Goal: Task Accomplishment & Management: Use online tool/utility

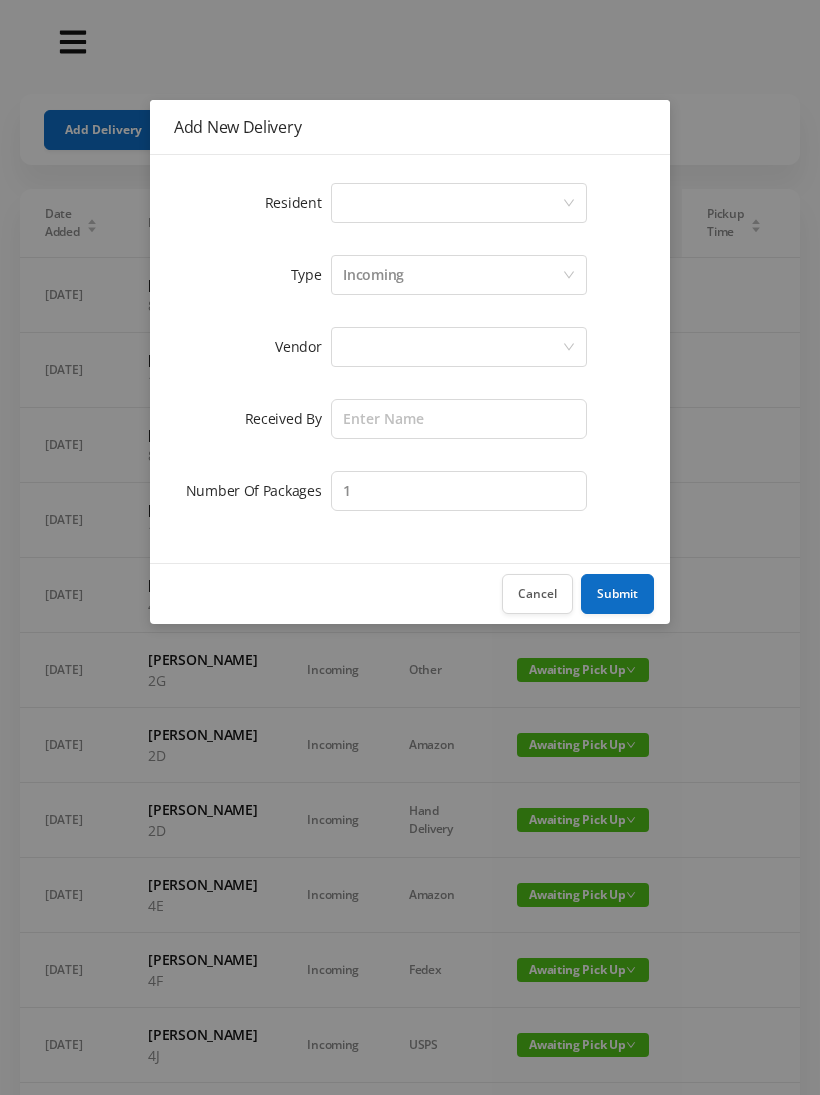
click at [352, 205] on div "Select a person" at bounding box center [452, 203] width 219 height 38
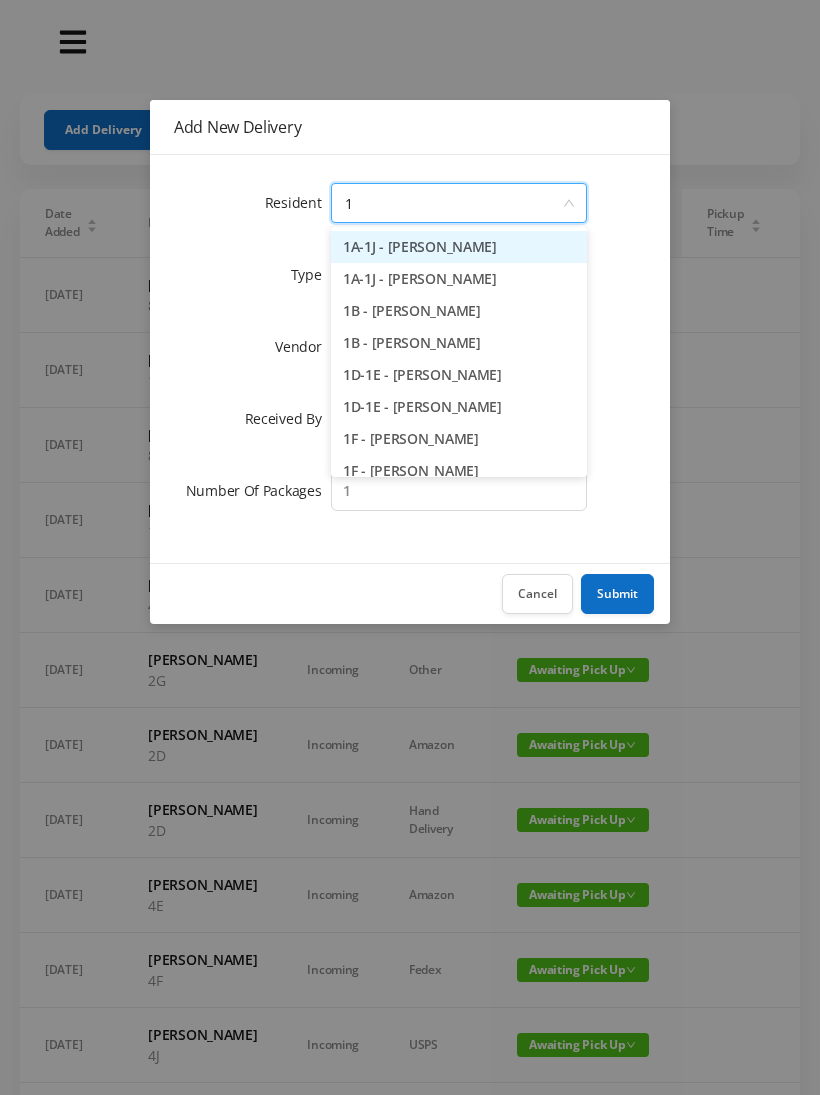
type input "1d"
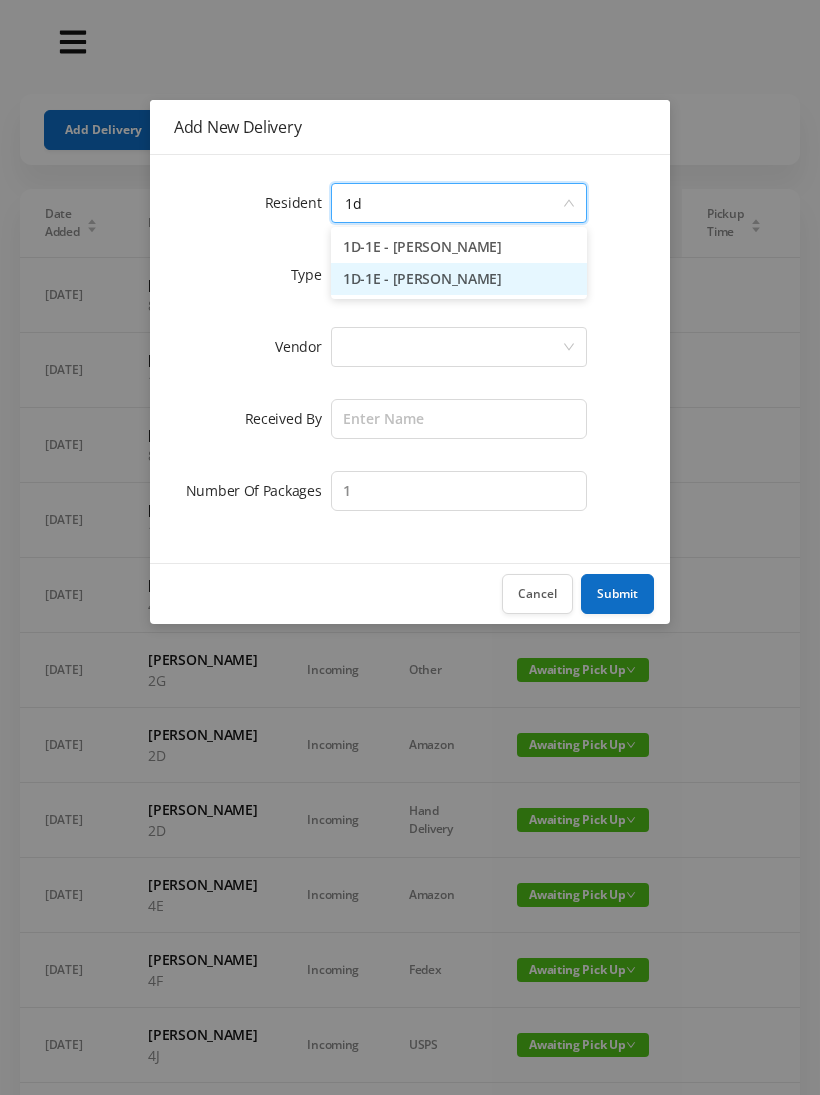
click at [374, 276] on li "1D-1E - [PERSON_NAME]" at bounding box center [459, 279] width 256 height 32
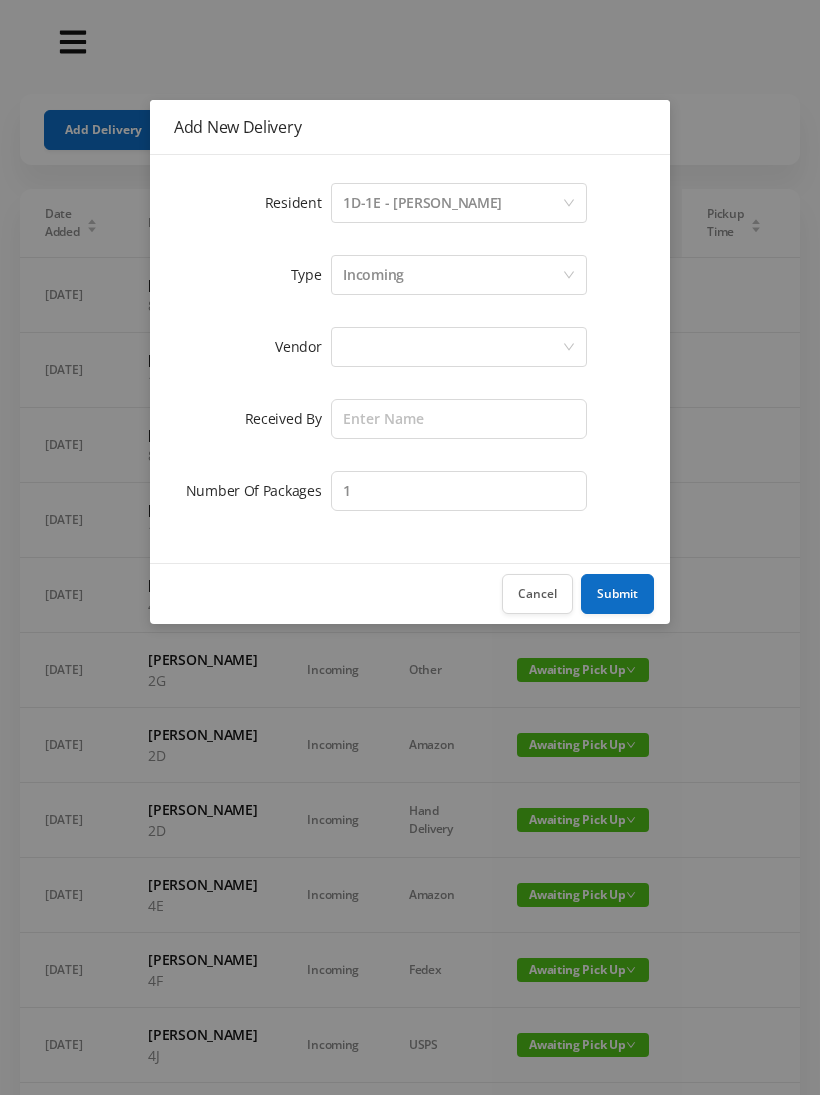
click at [344, 343] on div at bounding box center [452, 347] width 219 height 38
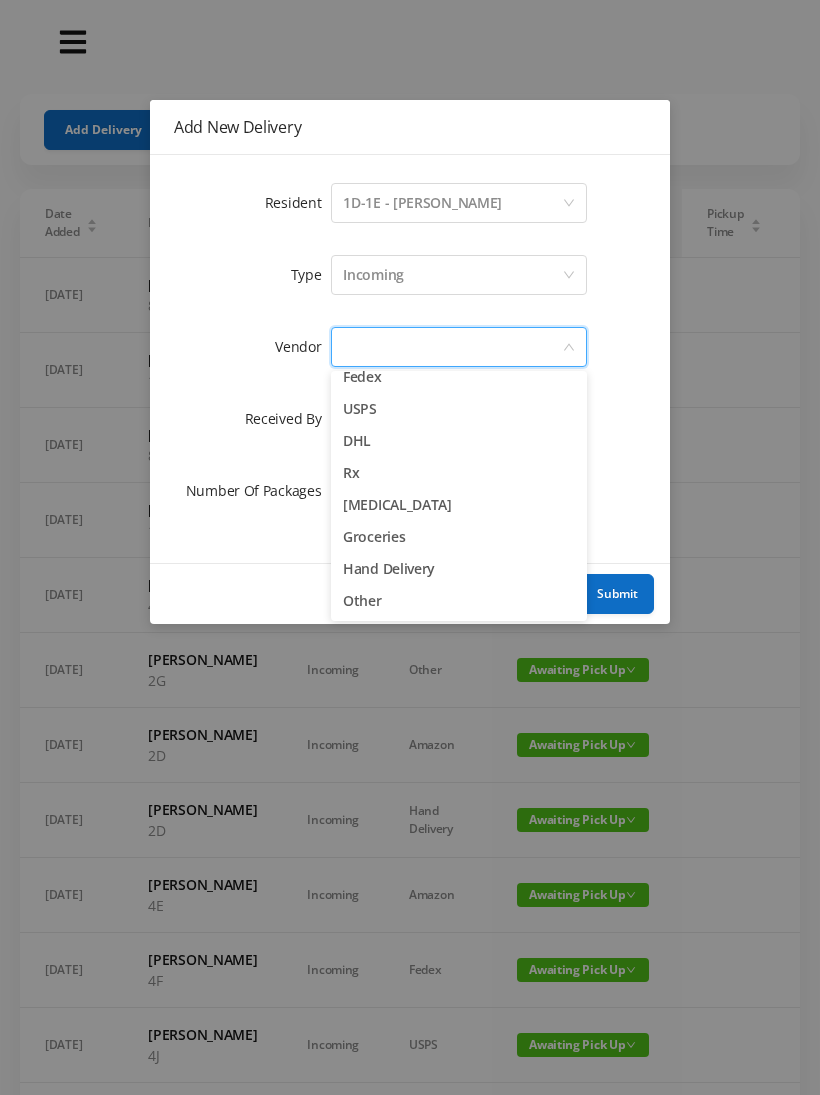
scroll to position [78, 0]
click at [346, 602] on li "Other" at bounding box center [459, 601] width 256 height 32
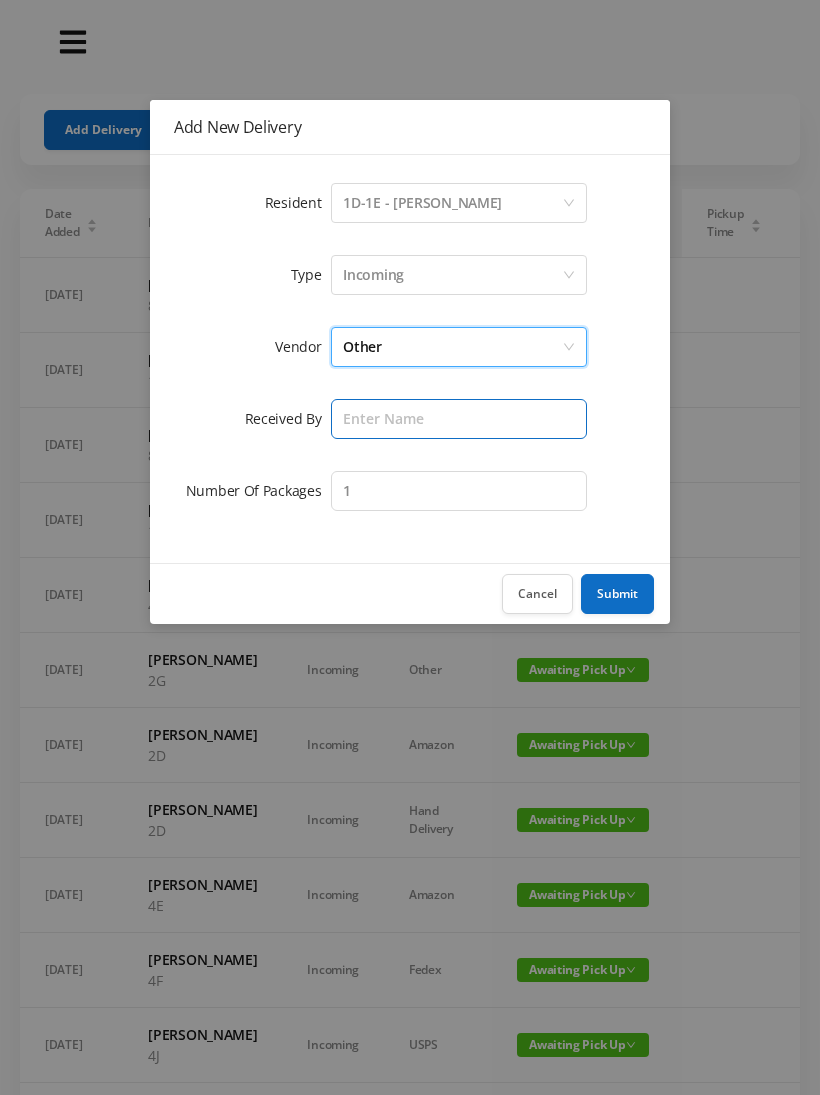
click at [348, 406] on input "text" at bounding box center [459, 419] width 256 height 40
type input "[PERSON_NAME]"
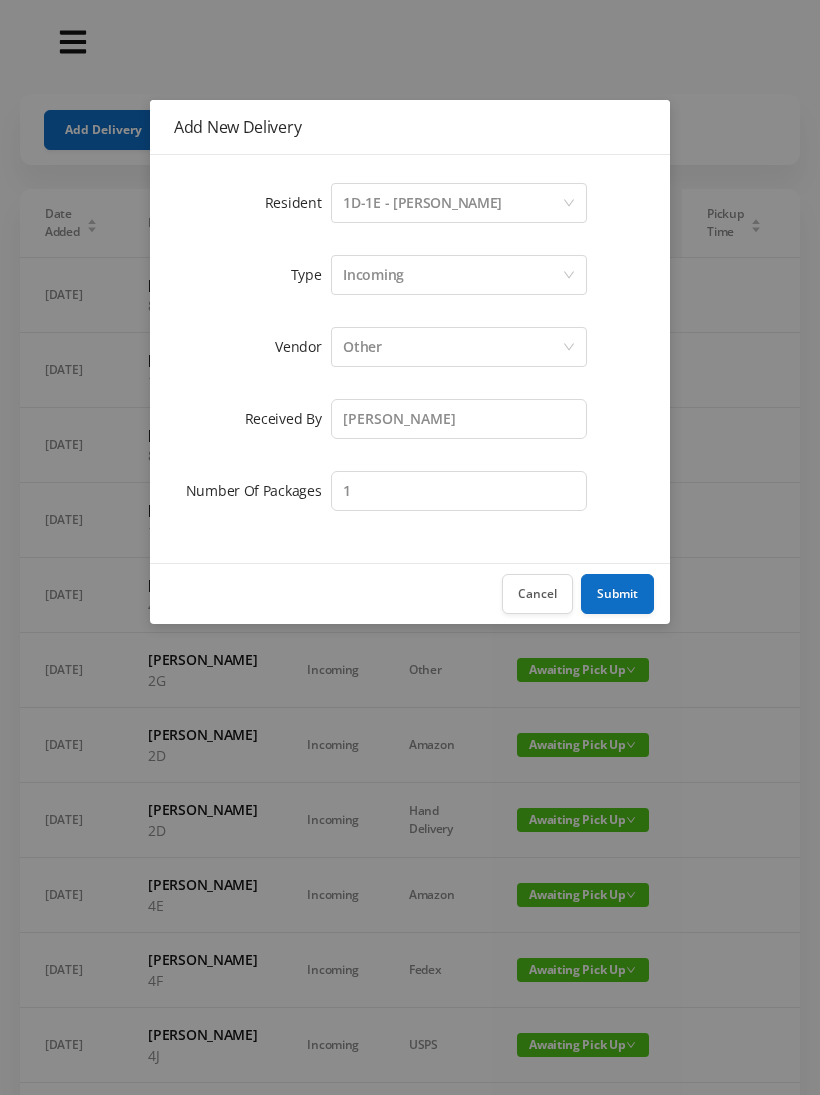
click at [602, 585] on button "Submit" at bounding box center [617, 594] width 73 height 40
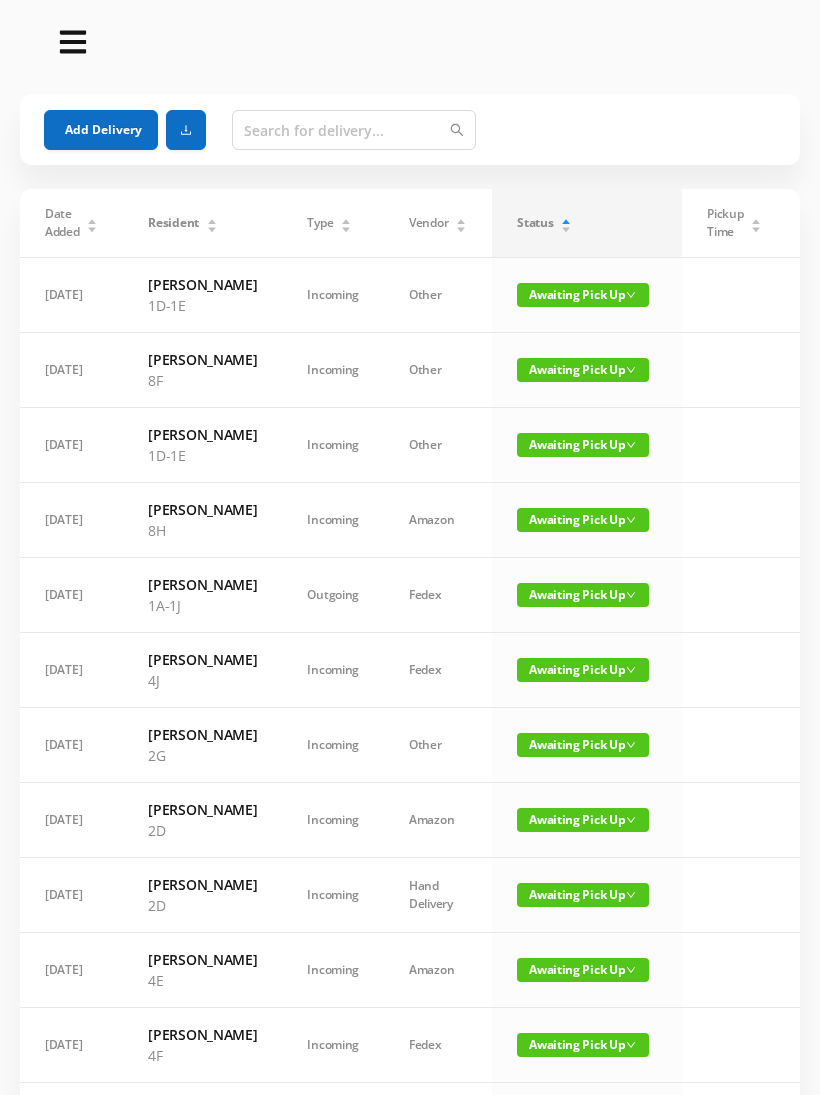
click at [69, 137] on button "Add Delivery" at bounding box center [101, 130] width 114 height 40
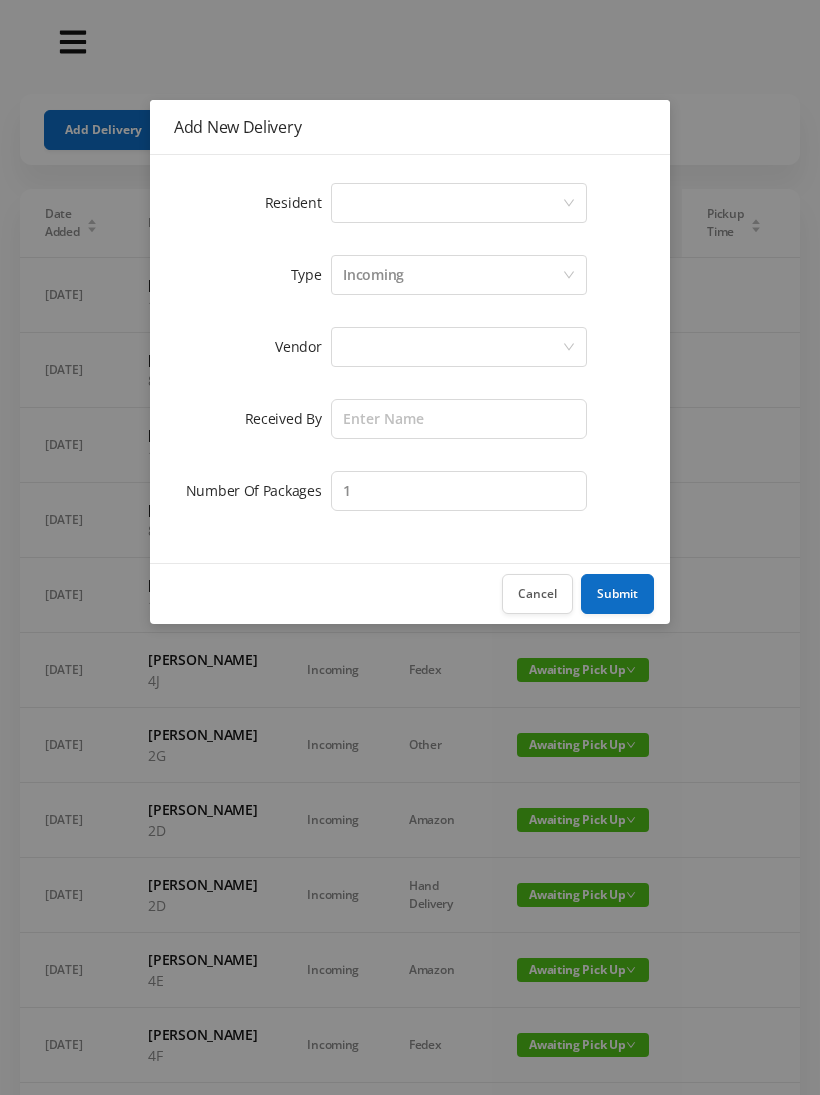
click at [332, 201] on div "Select a person" at bounding box center [459, 203] width 256 height 40
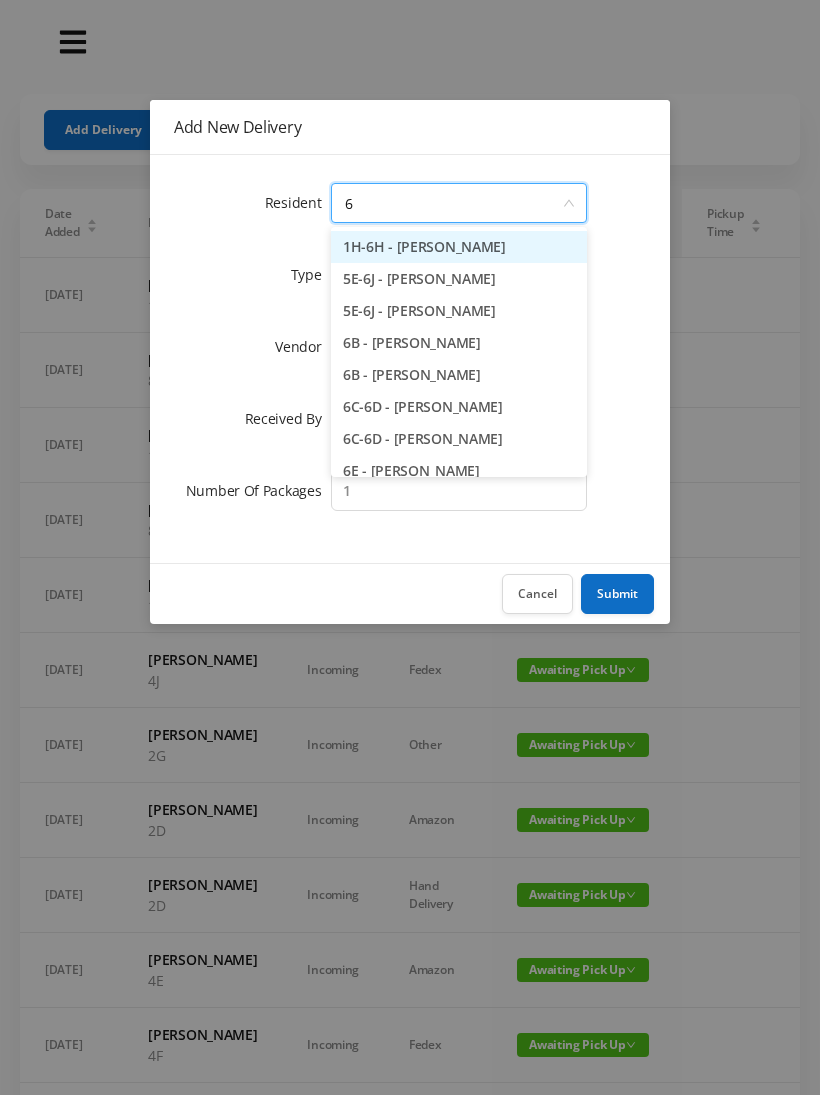
type input "6c"
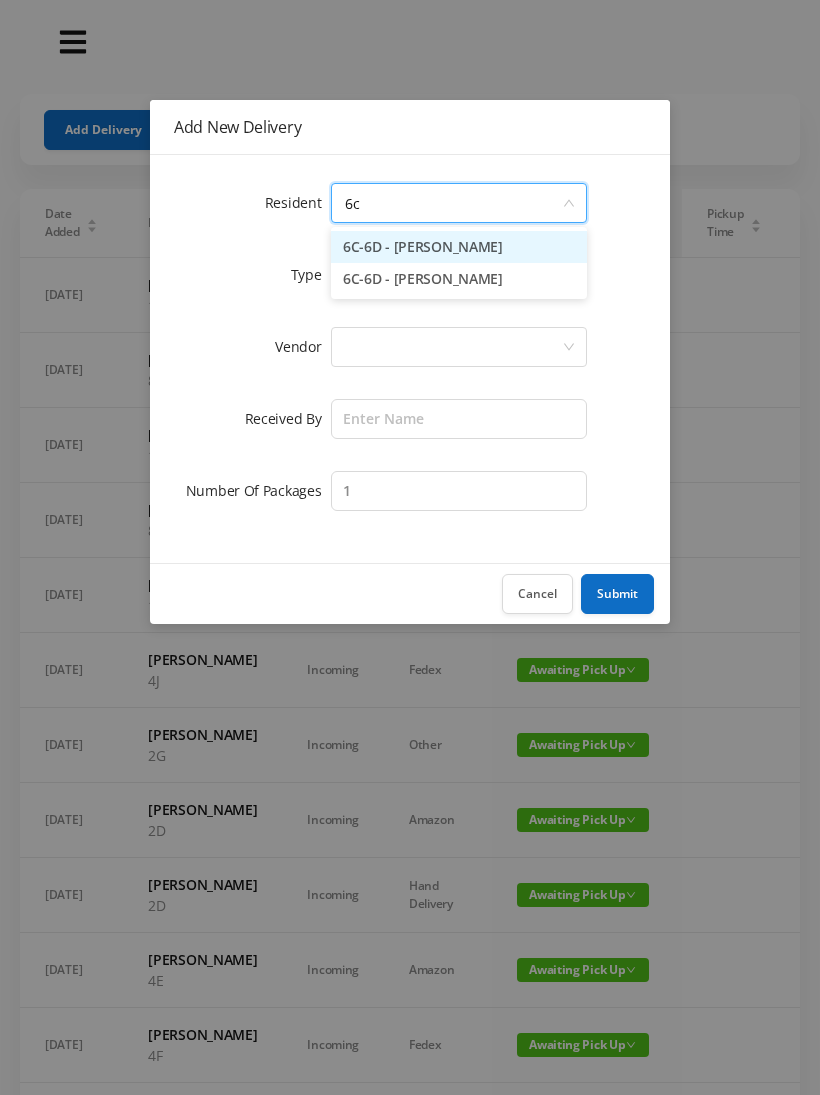
click at [384, 234] on li "6C-6D - [PERSON_NAME]" at bounding box center [459, 247] width 256 height 32
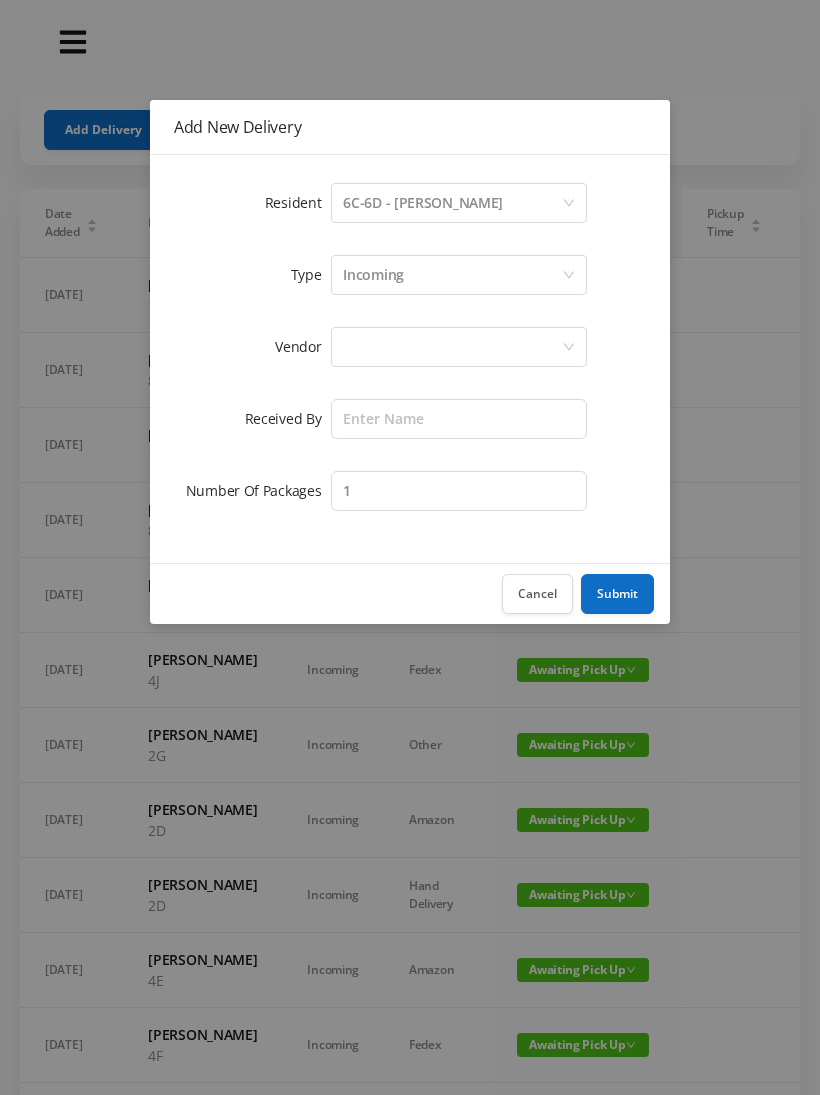
click at [332, 347] on div at bounding box center [459, 347] width 256 height 40
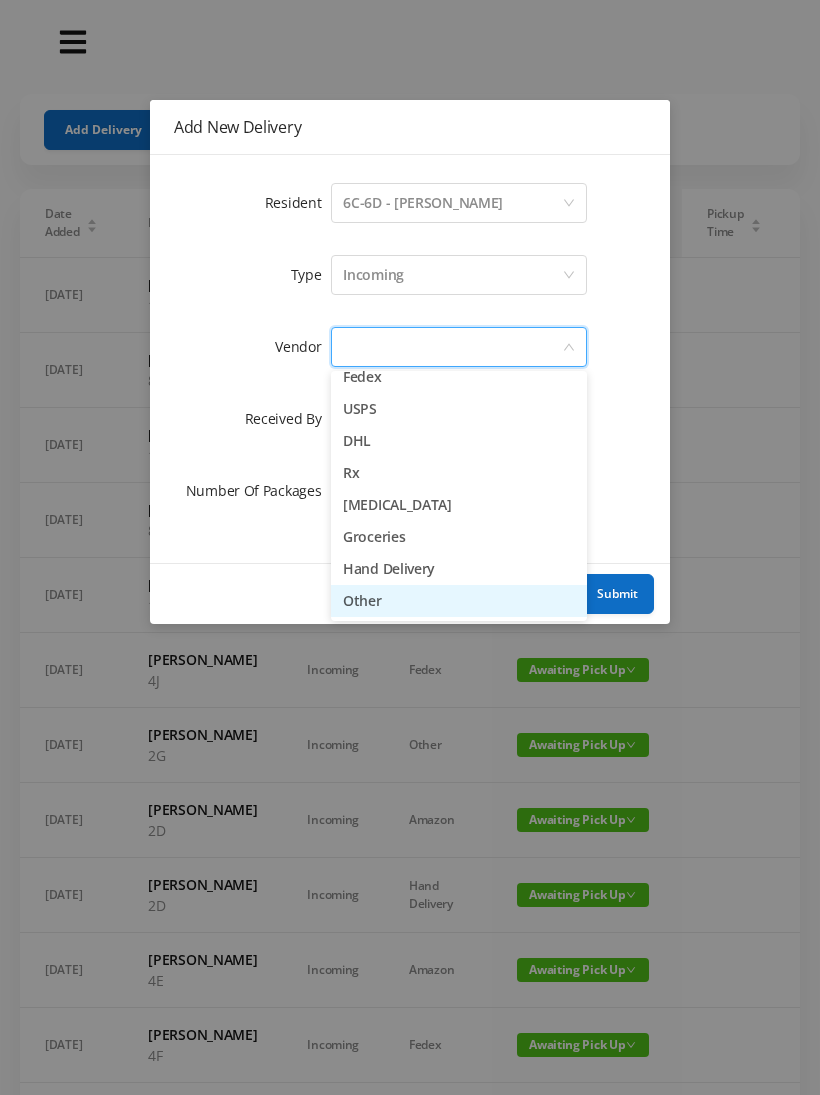
click at [341, 601] on li "Other" at bounding box center [459, 601] width 256 height 32
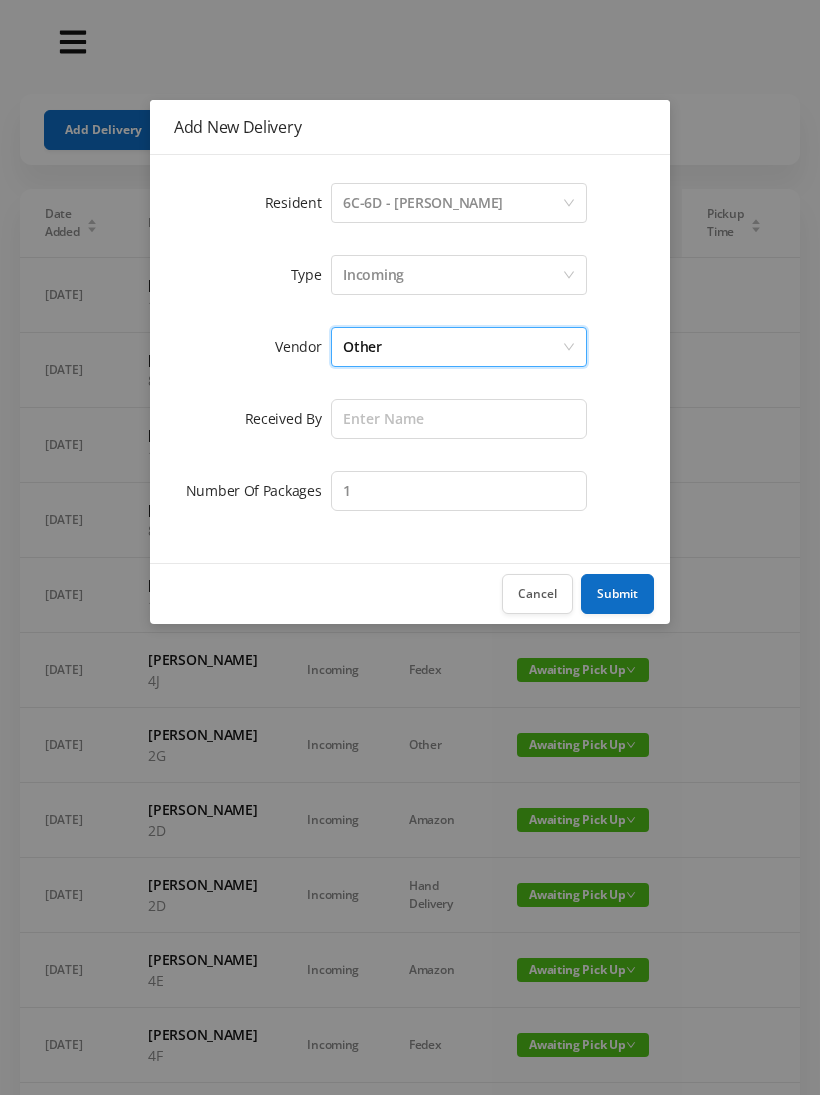
click at [328, 420] on label "Received By" at bounding box center [288, 418] width 87 height 19
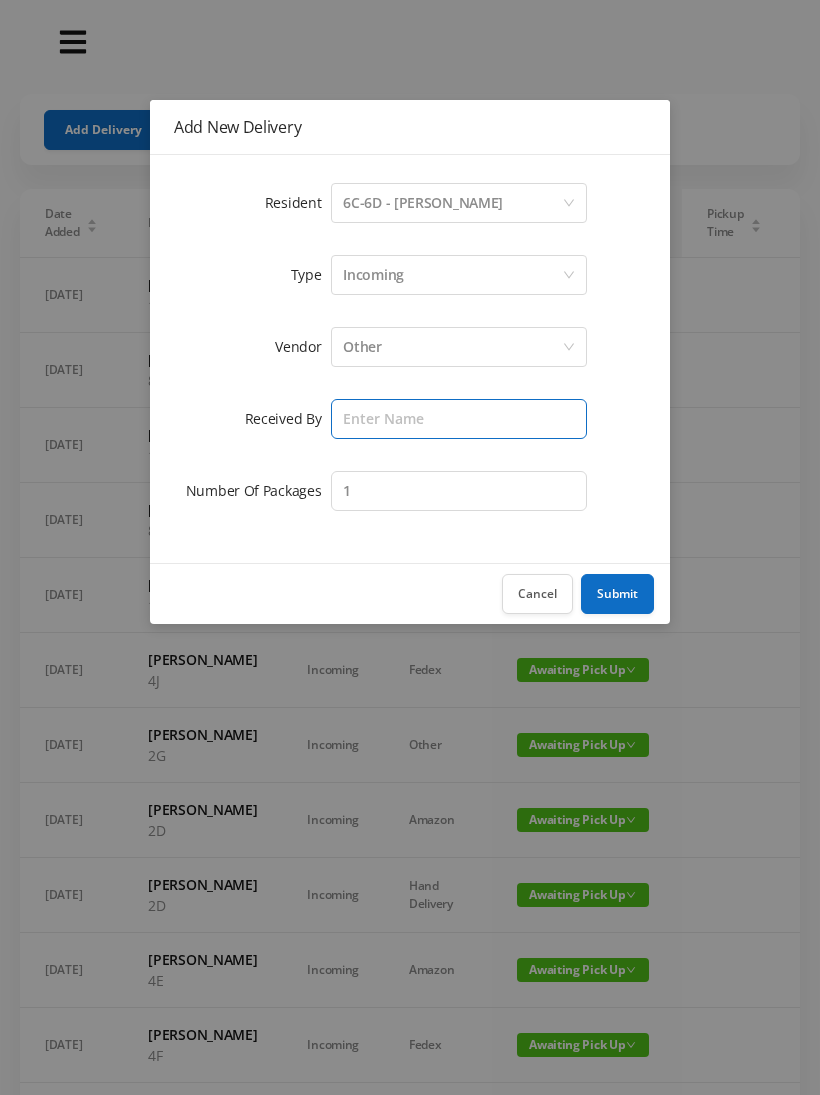
click at [340, 421] on input "text" at bounding box center [459, 419] width 256 height 40
type input "[PERSON_NAME]"
click at [607, 595] on button "Submit" at bounding box center [617, 594] width 73 height 40
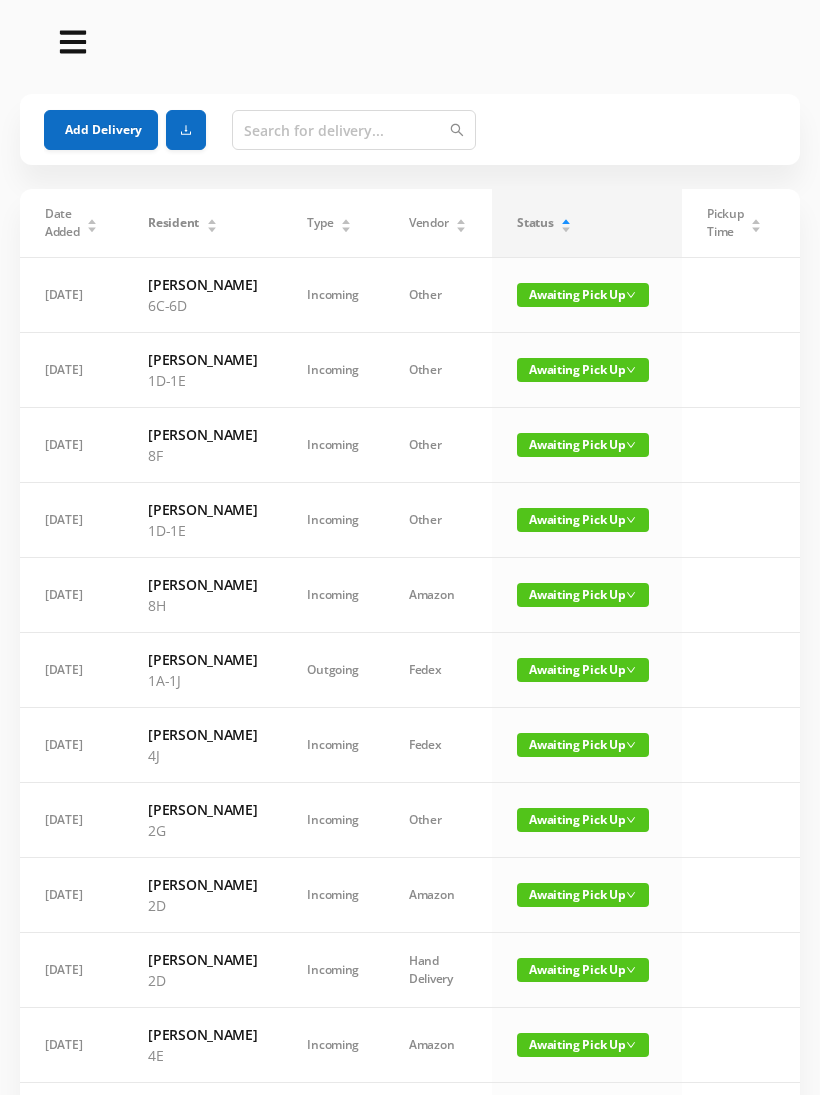
click at [530, 299] on span "Awaiting Pick Up" at bounding box center [583, 295] width 132 height 24
click at [693, 310] on td at bounding box center [734, 295] width 105 height 75
click at [547, 382] on span "Awaiting Pick Up" at bounding box center [583, 370] width 132 height 24
click at [538, 458] on link "Picked Up" at bounding box center [571, 462] width 130 height 32
click at [525, 532] on span "Awaiting Pick Up" at bounding box center [583, 520] width 132 height 24
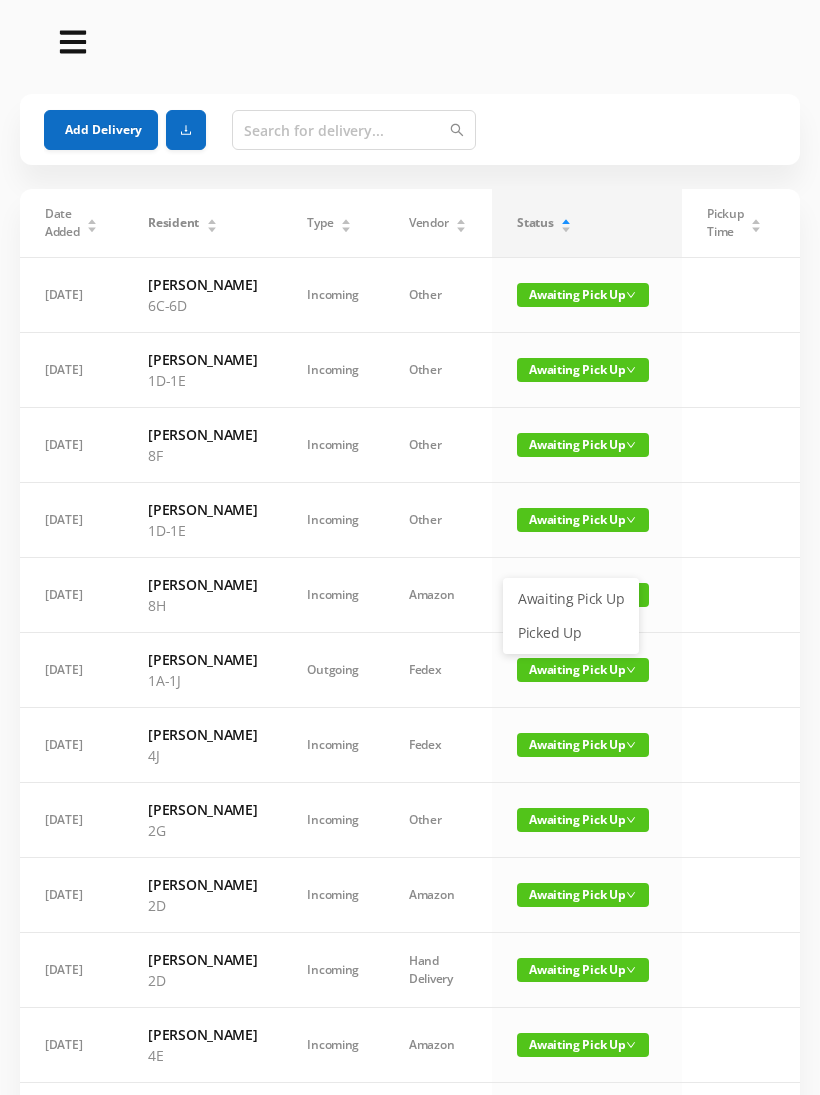
click at [528, 633] on link "Picked Up" at bounding box center [571, 633] width 130 height 32
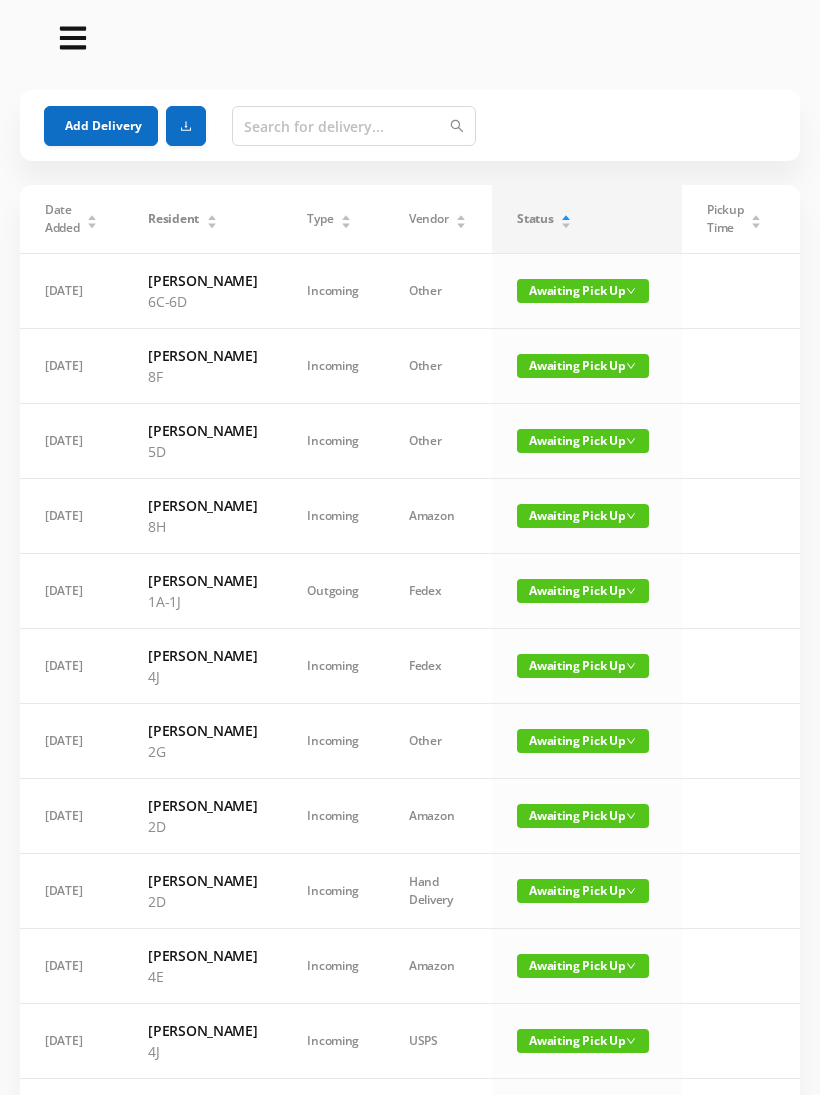
scroll to position [0, 0]
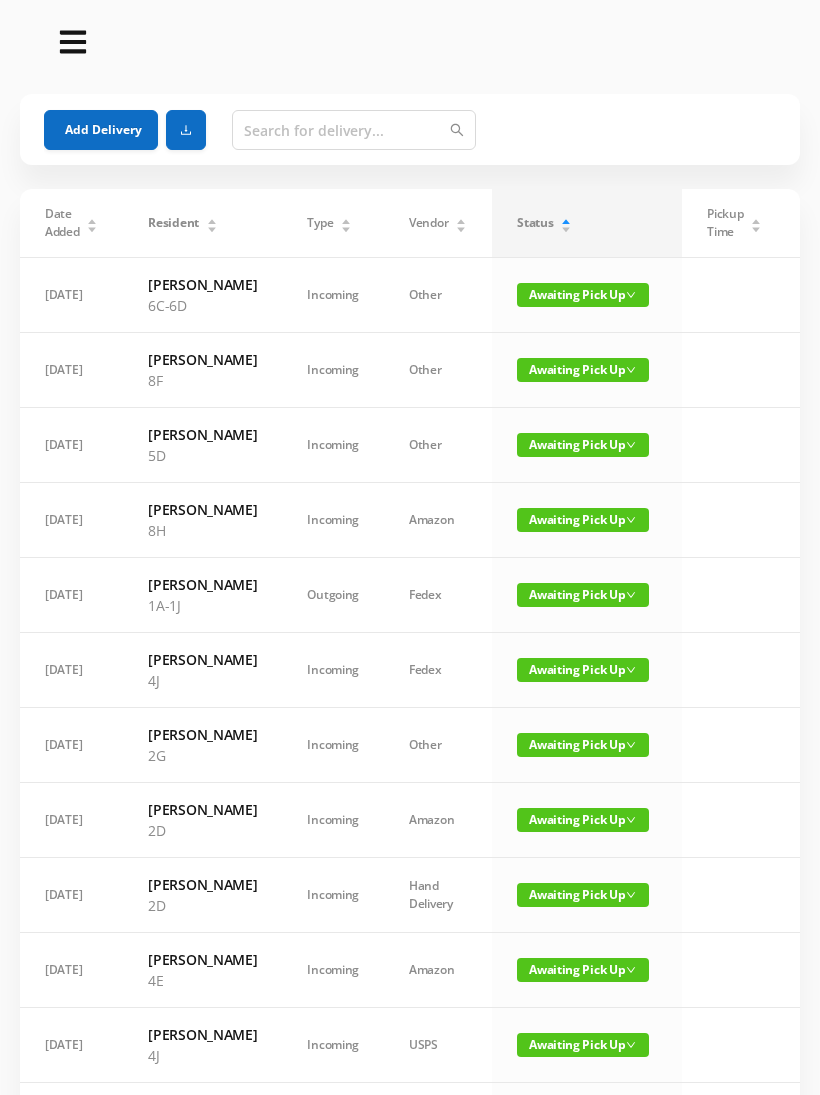
click at [101, 120] on button "Add Delivery" at bounding box center [101, 130] width 114 height 40
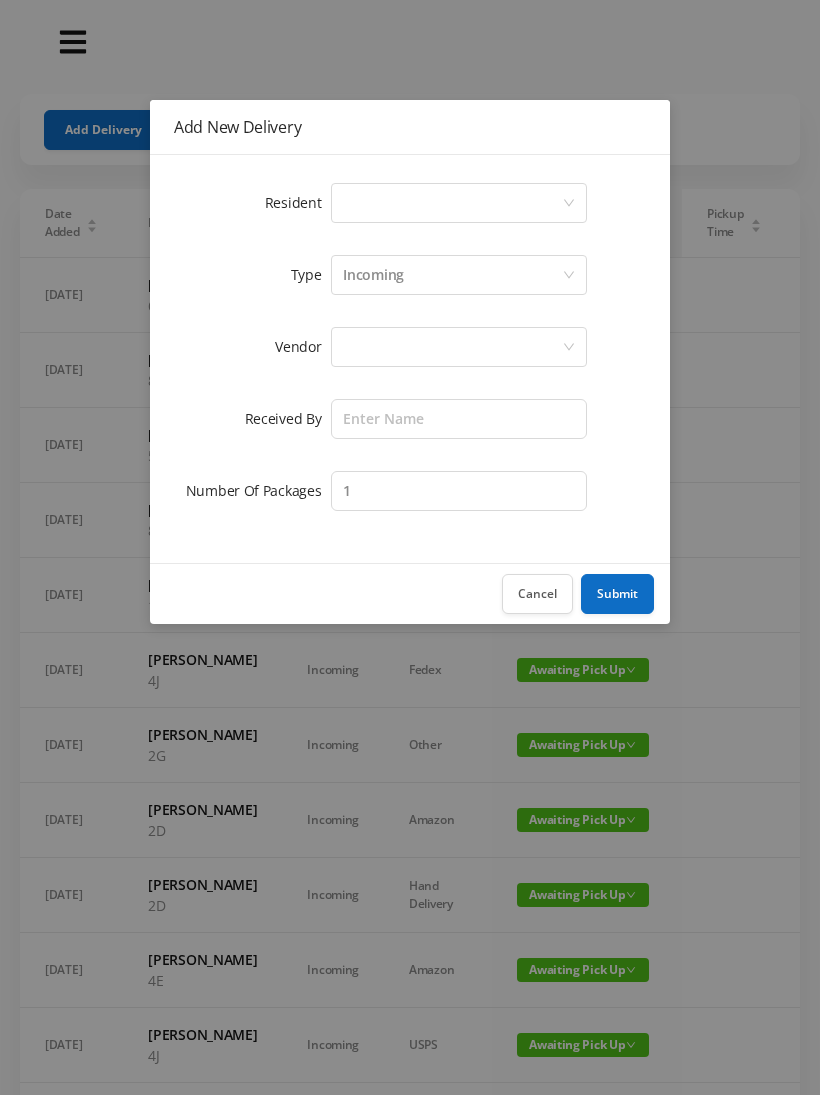
click at [375, 211] on div "Select a person" at bounding box center [452, 203] width 219 height 38
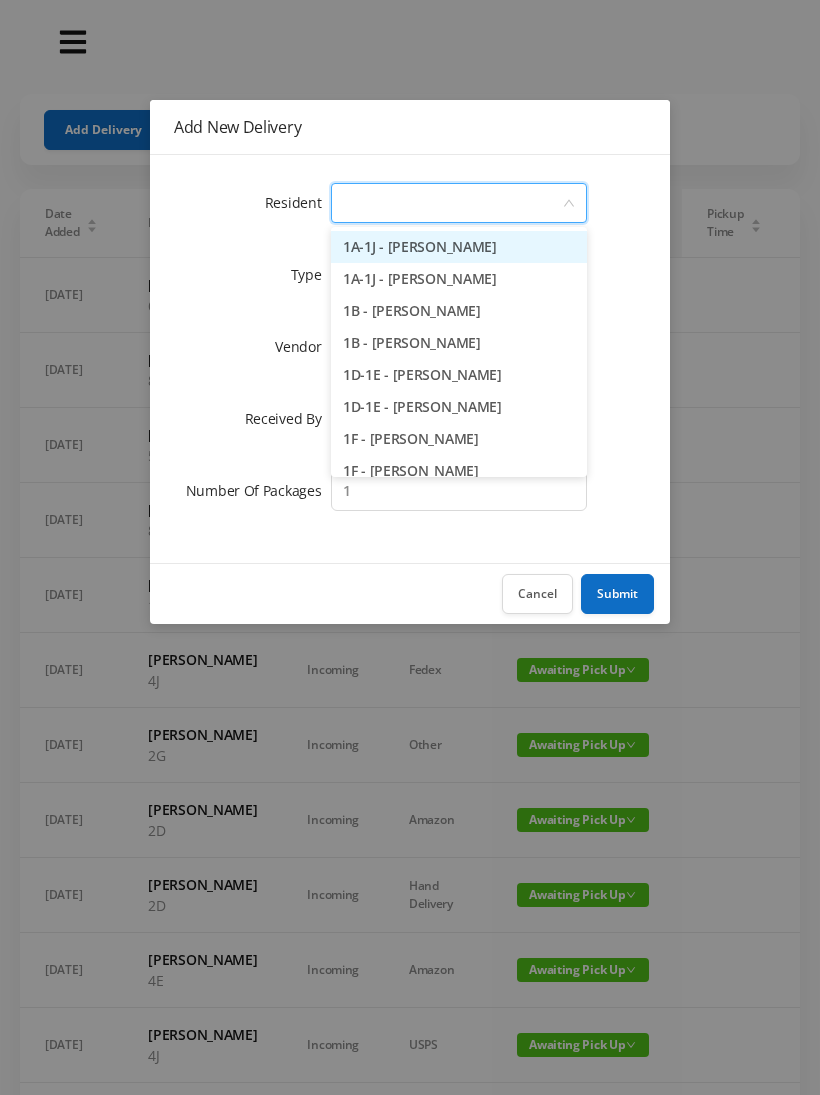
type input "8"
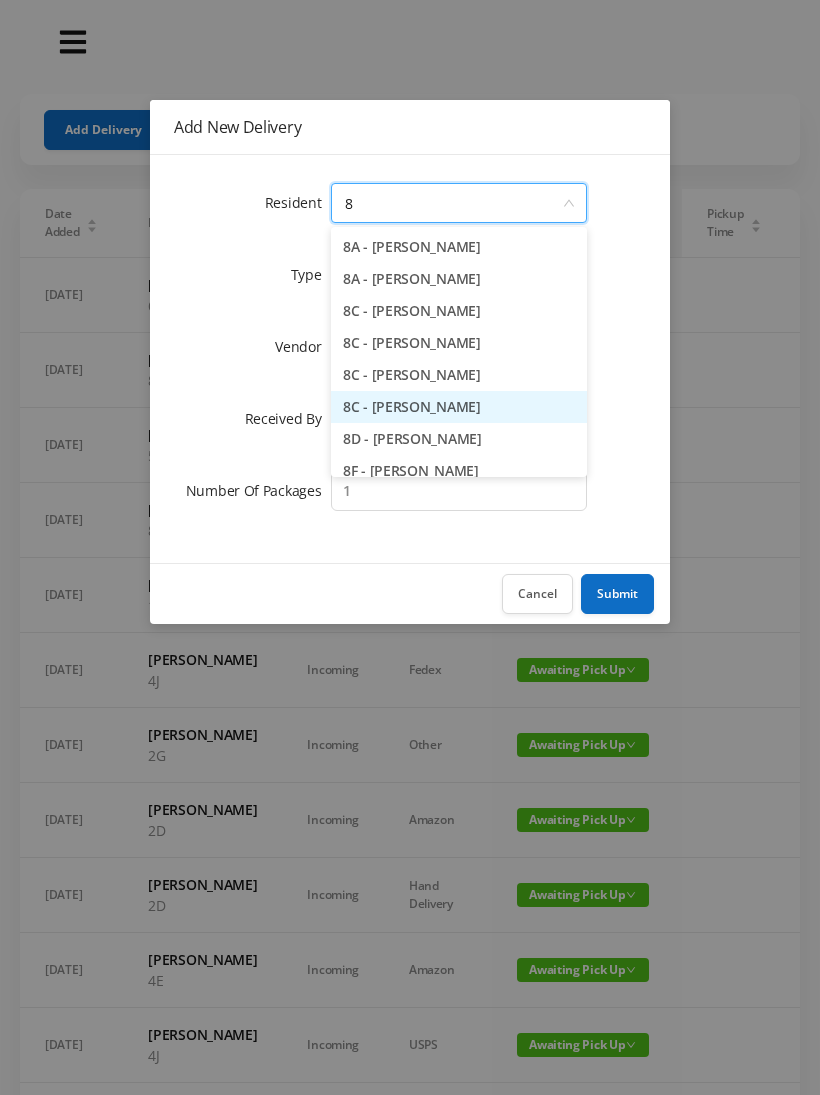
click at [418, 416] on li "8C - [PERSON_NAME]" at bounding box center [459, 407] width 256 height 32
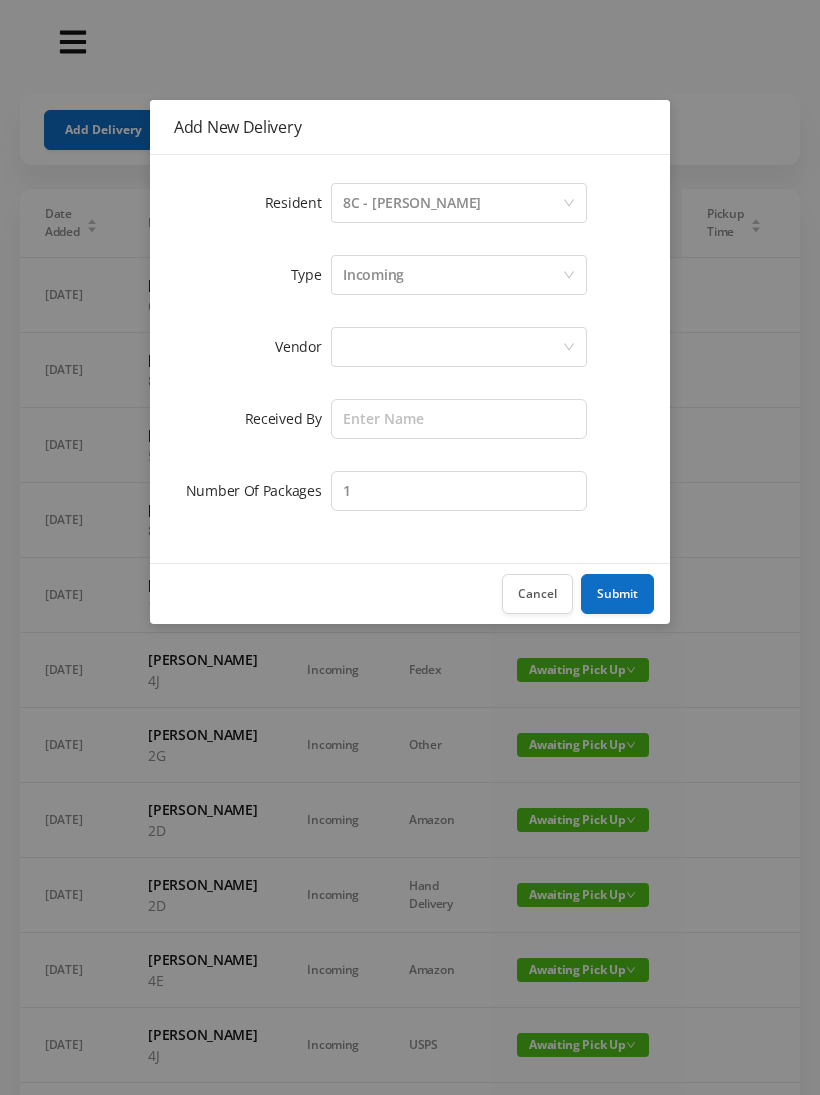
click at [362, 360] on div at bounding box center [452, 347] width 219 height 38
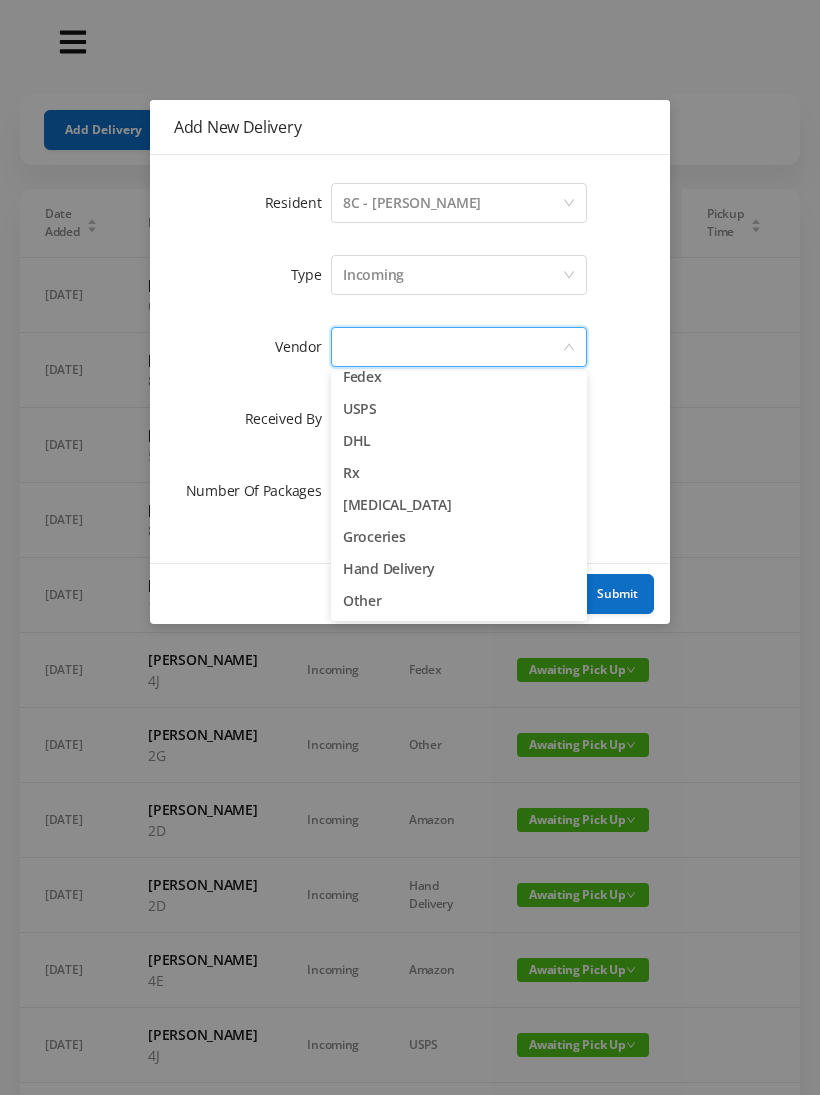
scroll to position [78, 0]
click at [368, 615] on li "Other" at bounding box center [459, 601] width 256 height 32
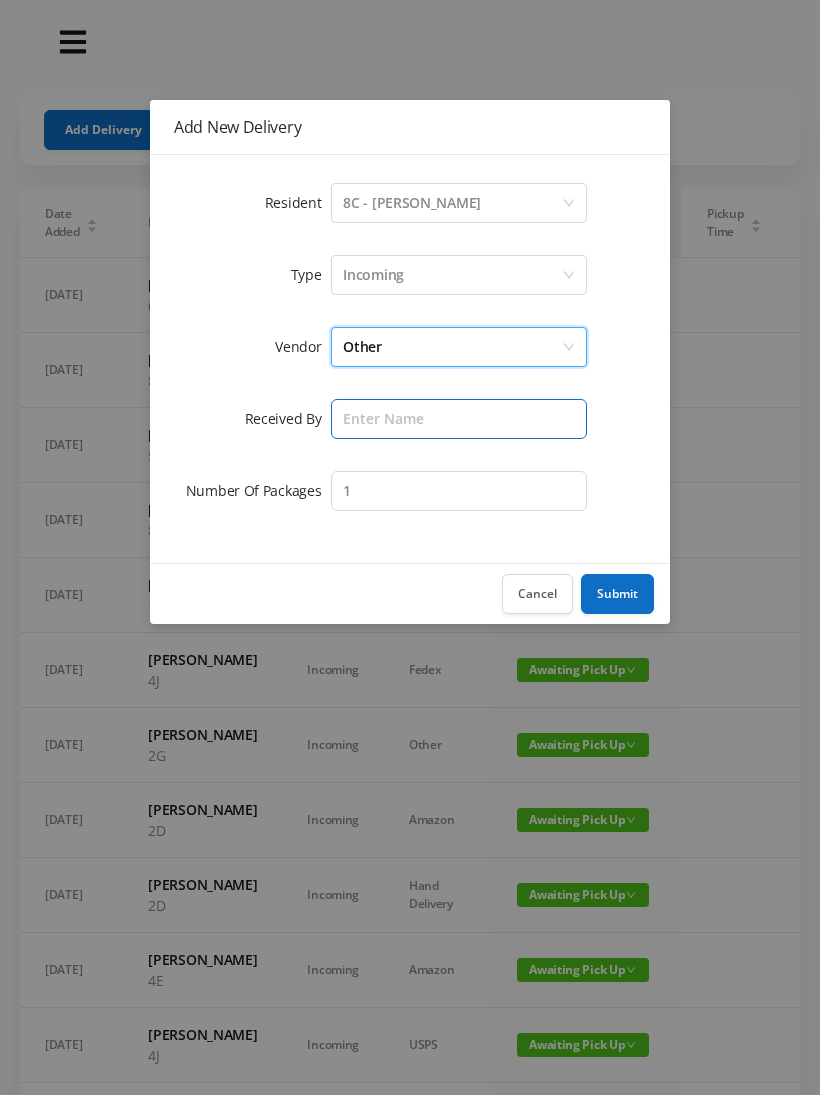
click at [359, 419] on input "text" at bounding box center [459, 419] width 256 height 40
type input "[PERSON_NAME]"
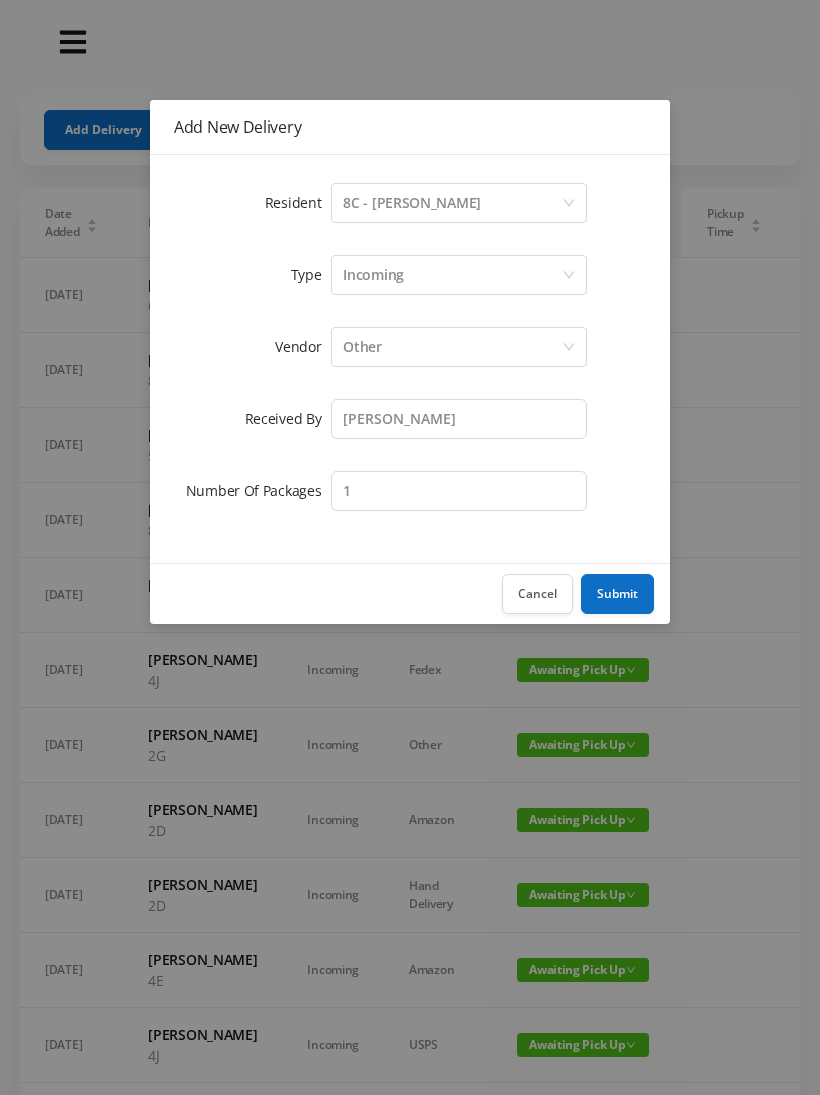
click at [637, 587] on button "Submit" at bounding box center [617, 594] width 73 height 40
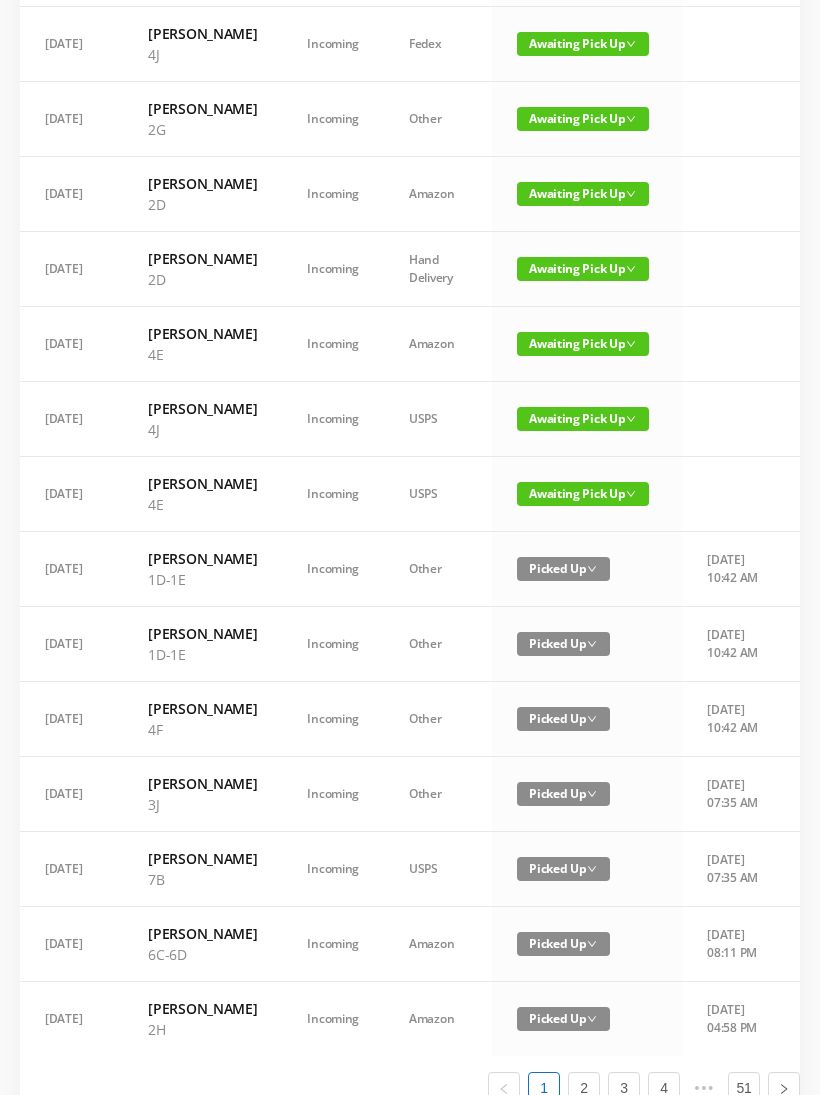
scroll to position [702, 0]
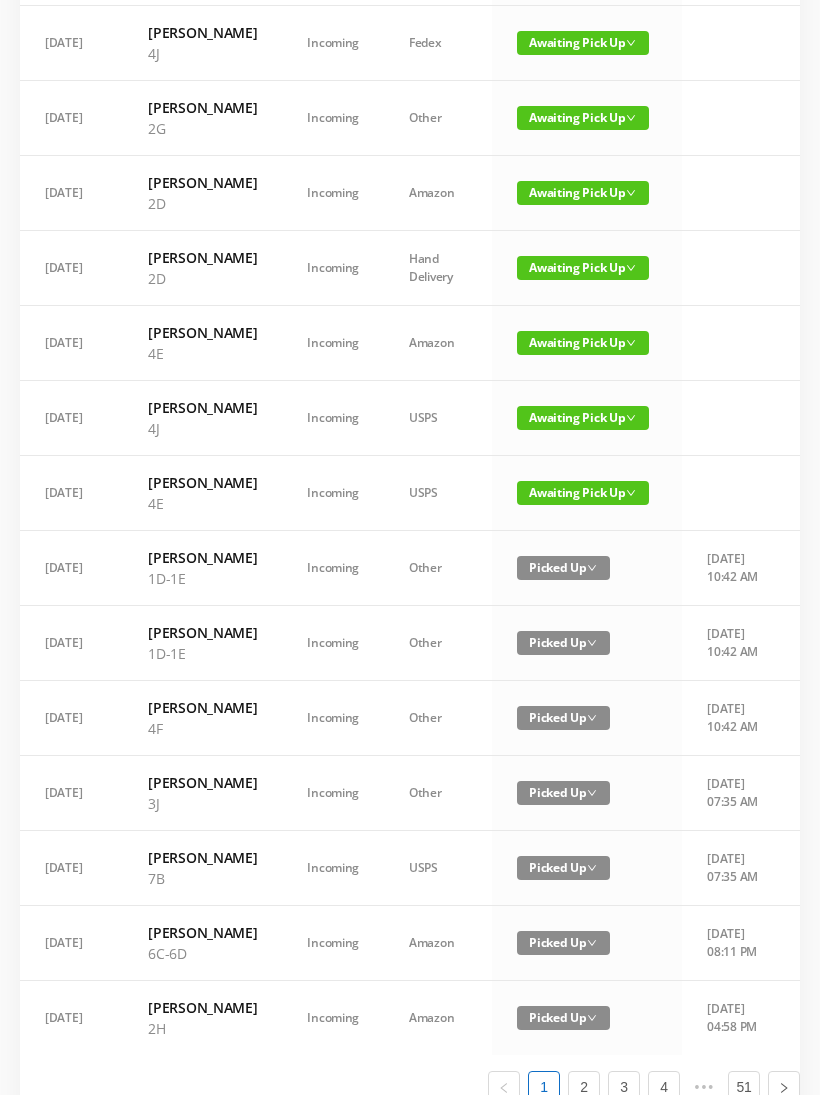
click at [606, 306] on td "Awaiting Pick Up" at bounding box center [587, 268] width 190 height 75
click at [562, 280] on span "Awaiting Pick Up" at bounding box center [583, 268] width 132 height 24
click at [557, 502] on link "Picked Up" at bounding box center [571, 496] width 130 height 32
click at [588, 205] on span "Awaiting Pick Up" at bounding box center [583, 193] width 132 height 24
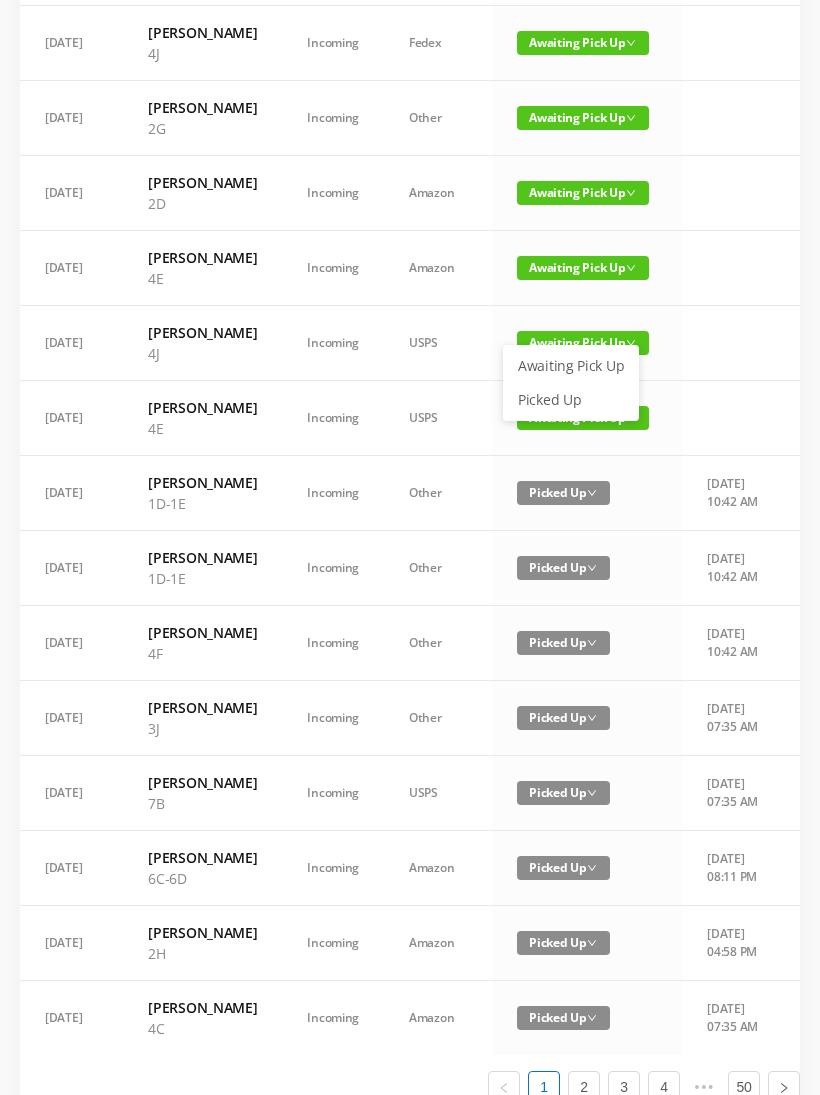
click at [567, 409] on link "Picked Up" at bounding box center [571, 400] width 130 height 32
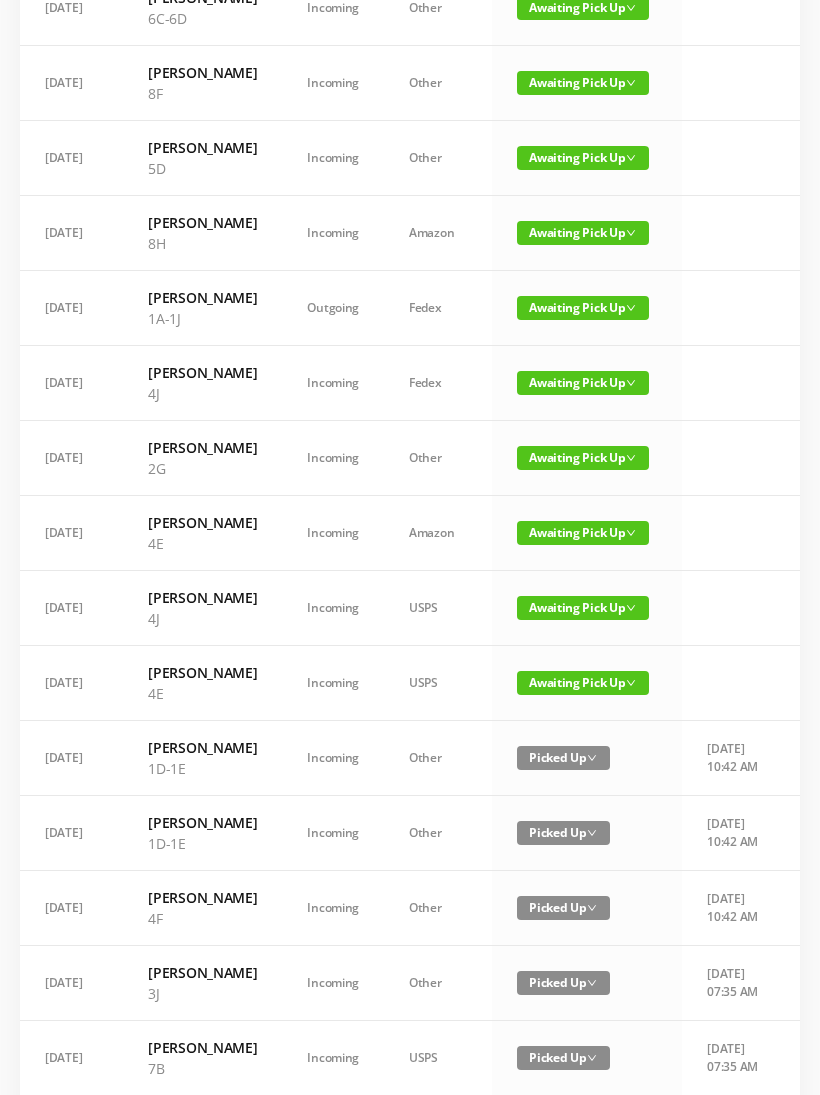
scroll to position [363, 0]
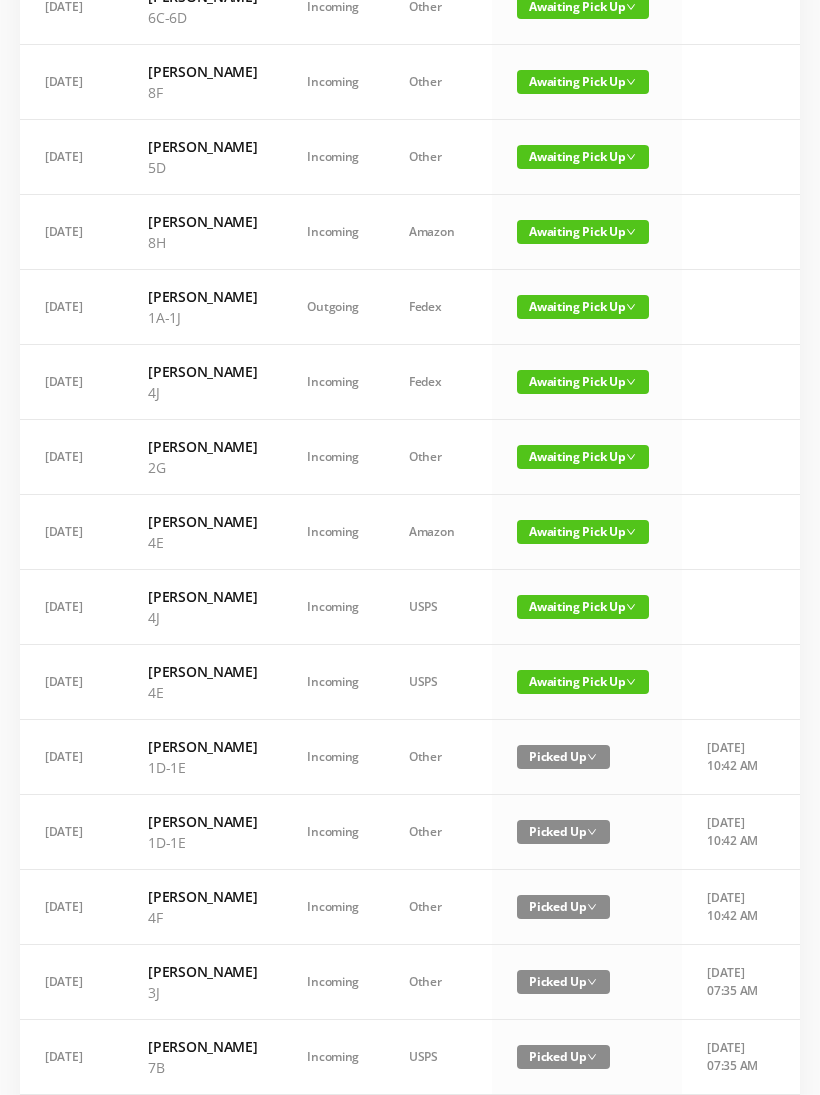
click at [581, 469] on span "Awaiting Pick Up" at bounding box center [583, 457] width 132 height 24
click at [562, 651] on link "Picked Up" at bounding box center [571, 654] width 130 height 32
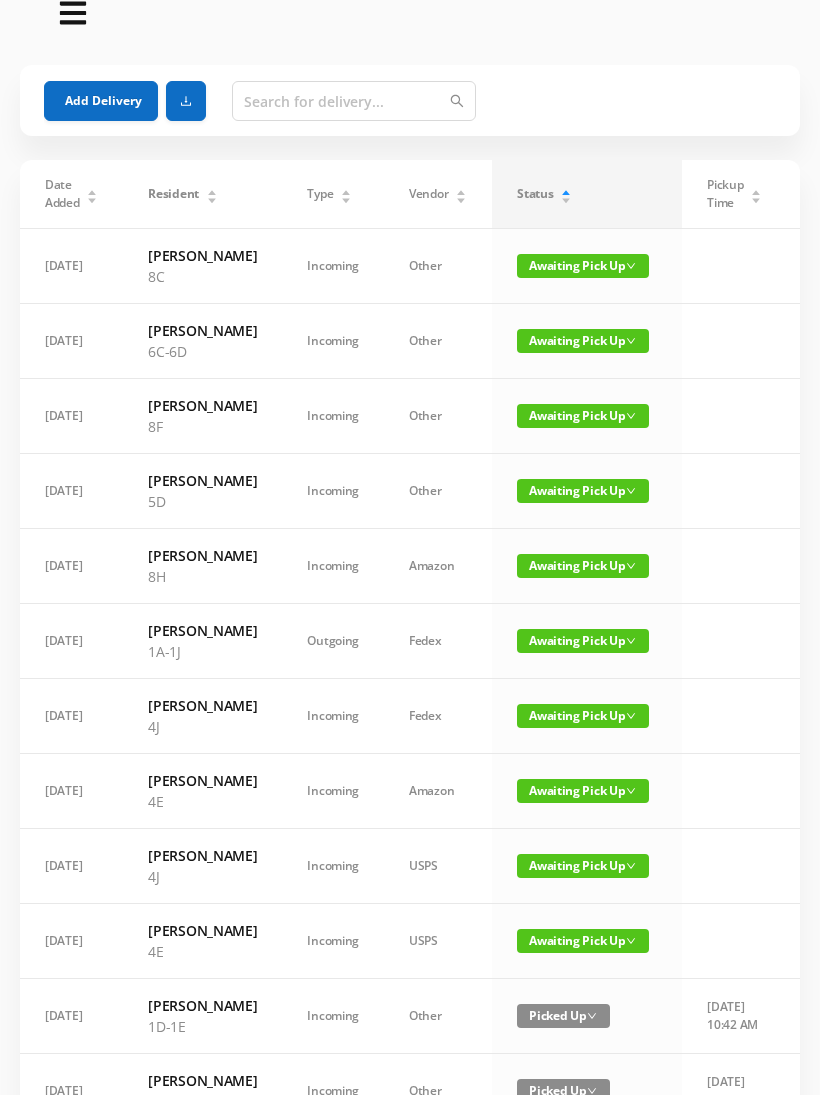
scroll to position [0, 0]
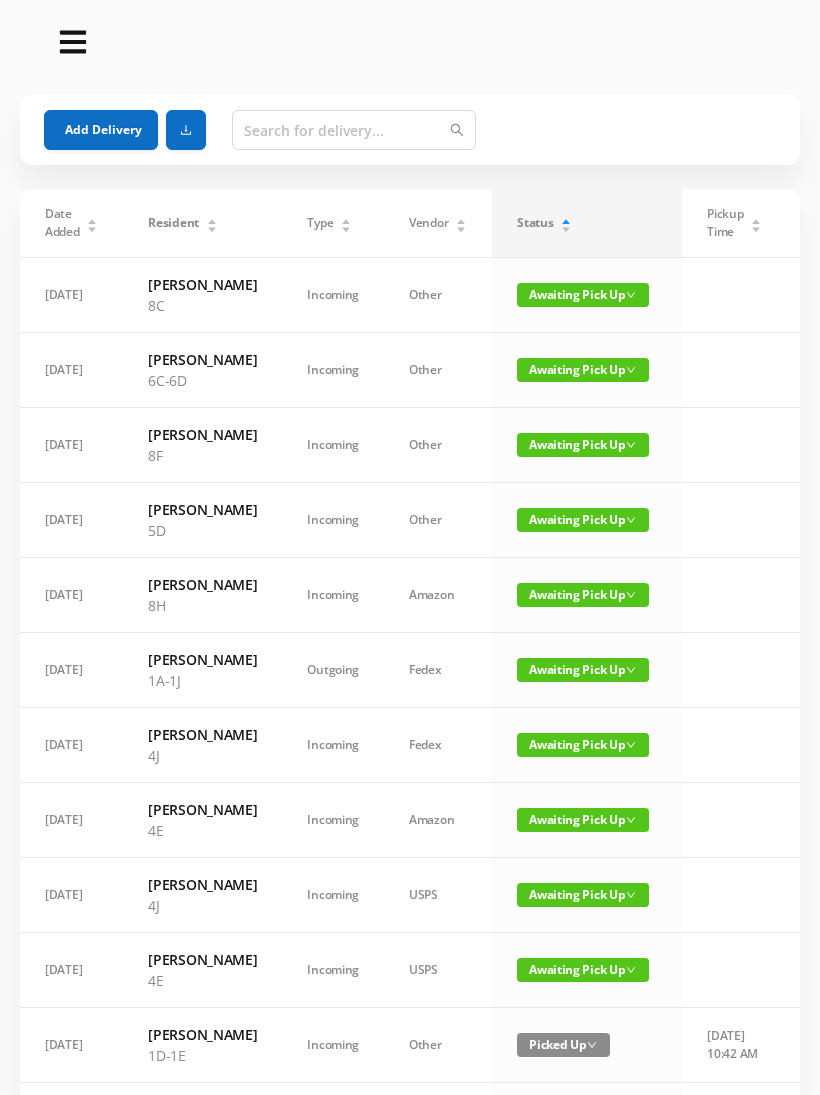
click at [543, 228] on div "Status" at bounding box center [544, 223] width 55 height 18
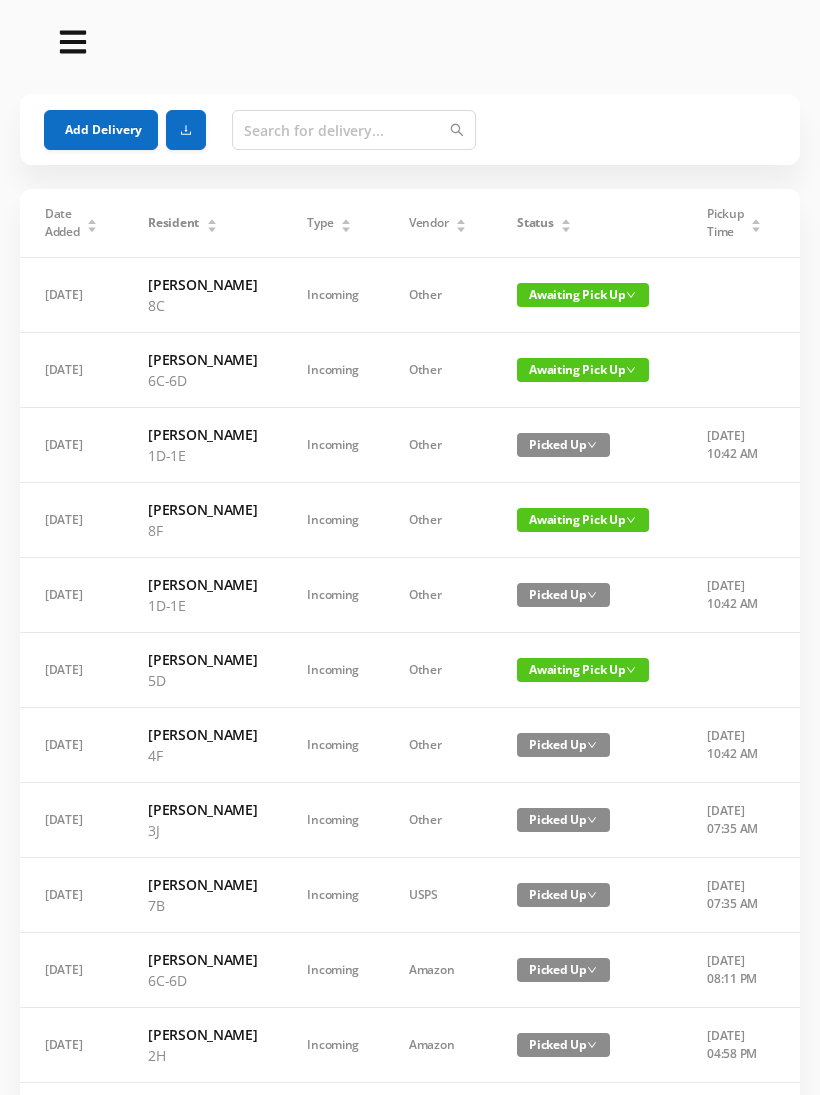
click at [561, 223] on icon "icon: caret-up" at bounding box center [566, 221] width 11 height 11
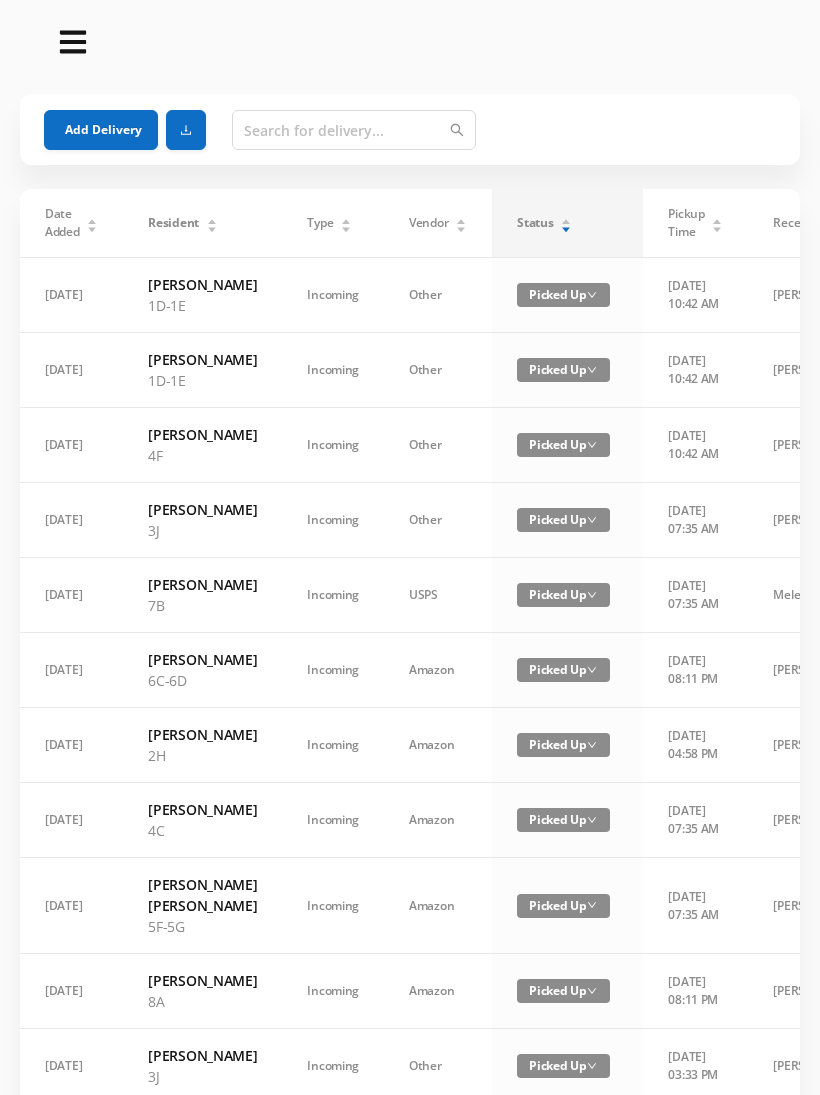
click at [562, 230] on icon "icon: caret-down" at bounding box center [566, 229] width 8 height 5
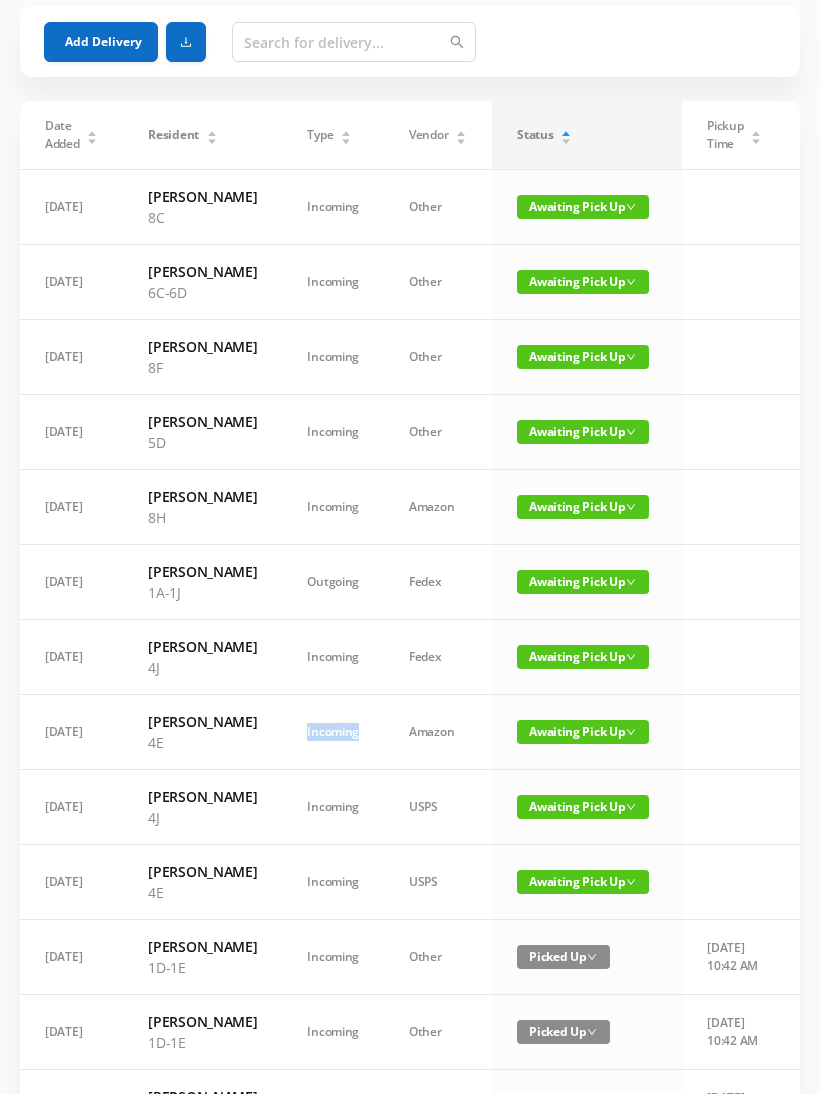
scroll to position [88, 0]
click at [546, 519] on span "Awaiting Pick Up" at bounding box center [583, 507] width 132 height 24
click at [572, 679] on link "Picked Up" at bounding box center [571, 672] width 130 height 32
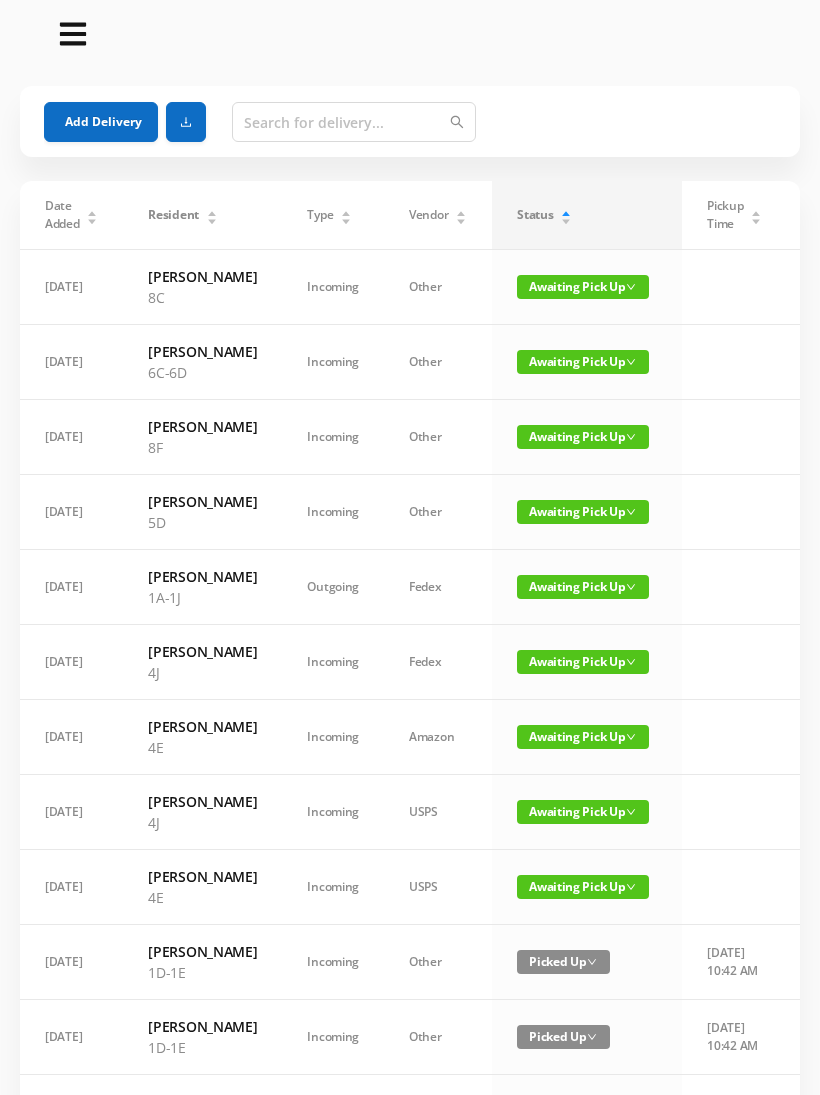
scroll to position [0, 0]
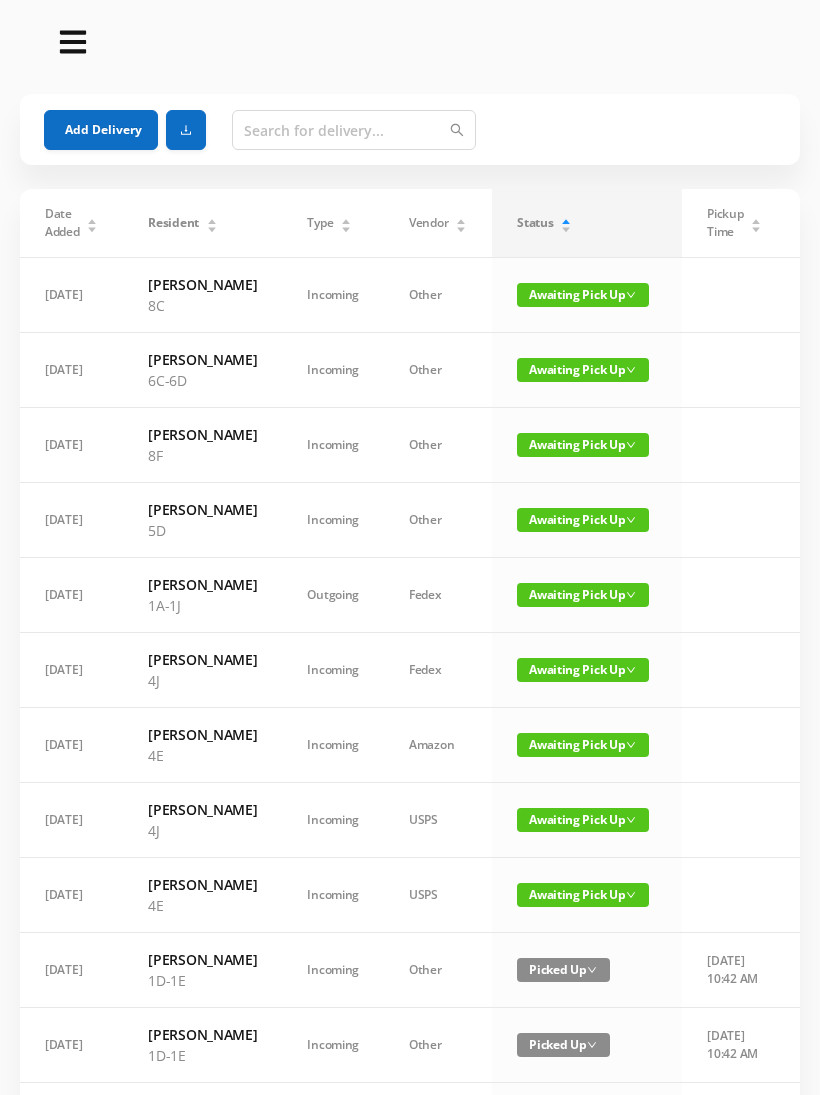
click at [585, 307] on span "Awaiting Pick Up" at bounding box center [583, 295] width 132 height 24
click at [548, 377] on link "Picked Up" at bounding box center [571, 376] width 130 height 32
click at [574, 532] on span "Awaiting Pick Up" at bounding box center [583, 520] width 132 height 24
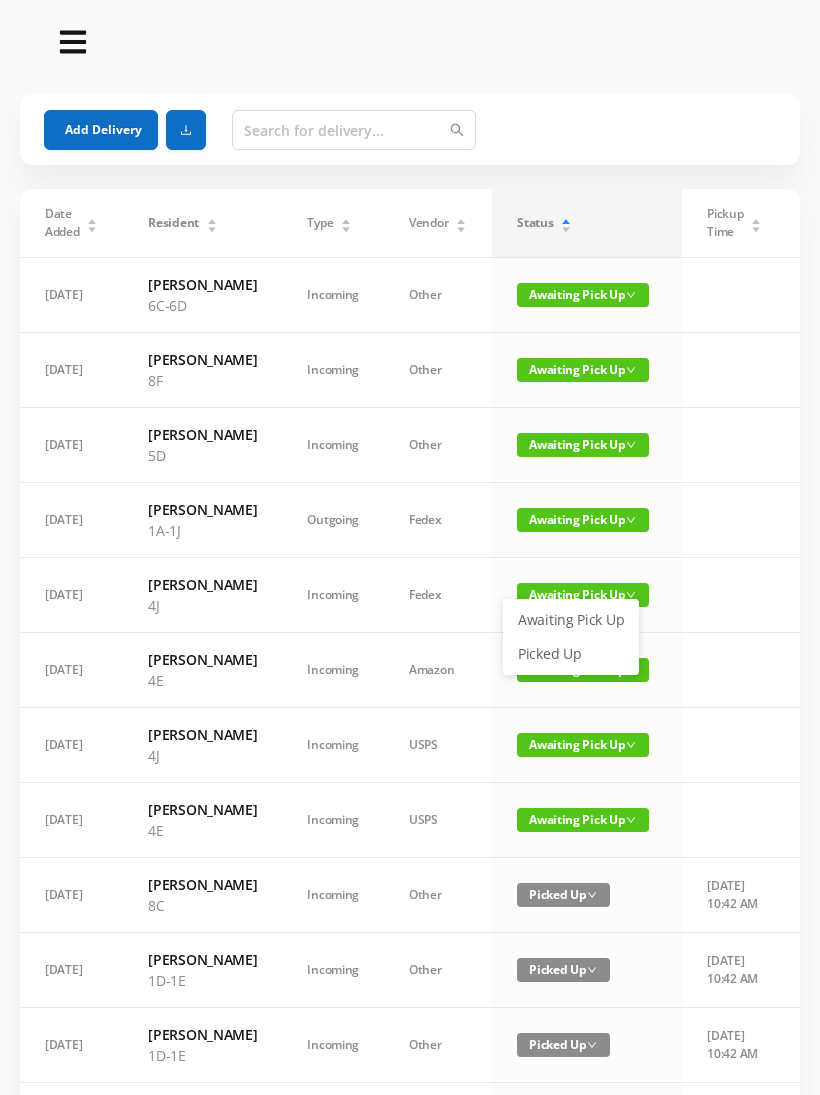
click at [565, 660] on link "Picked Up" at bounding box center [571, 654] width 130 height 32
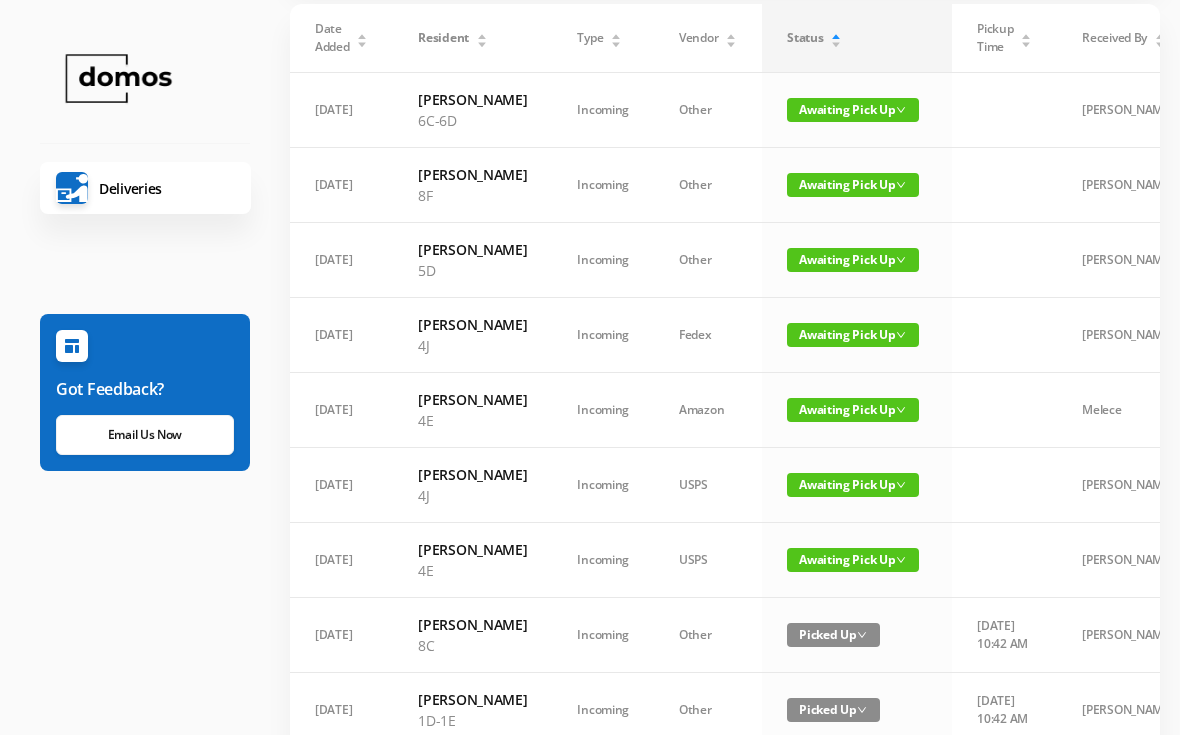
scroll to position [170, 0]
